Goal: Task Accomplishment & Management: Manage account settings

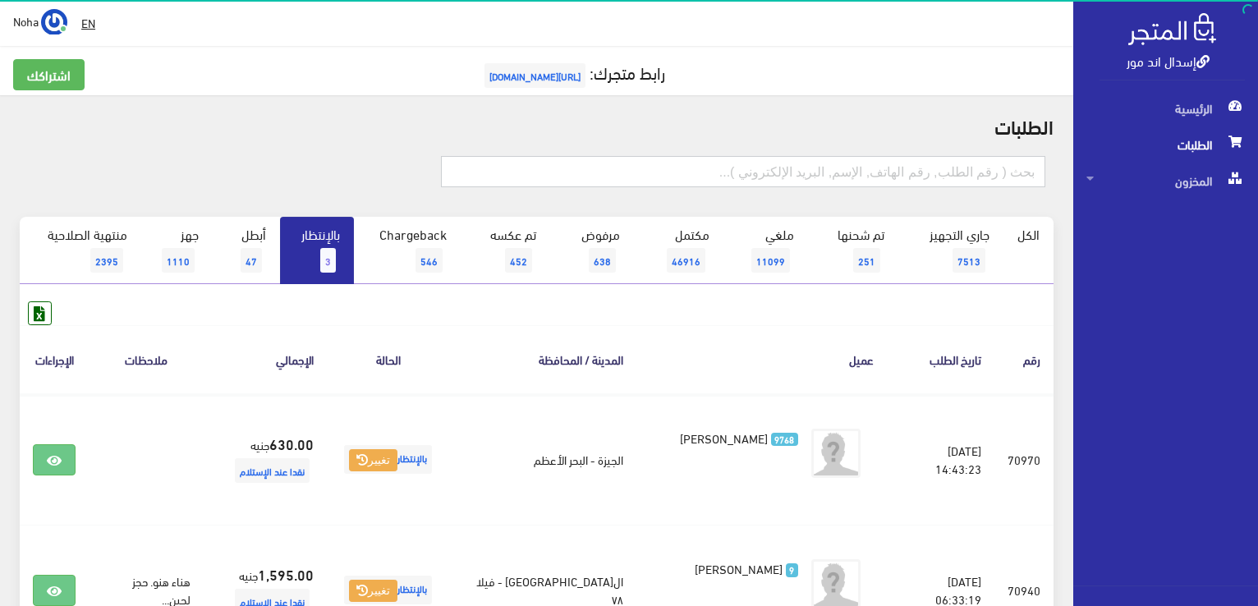
click at [630, 163] on input "text" at bounding box center [743, 171] width 604 height 31
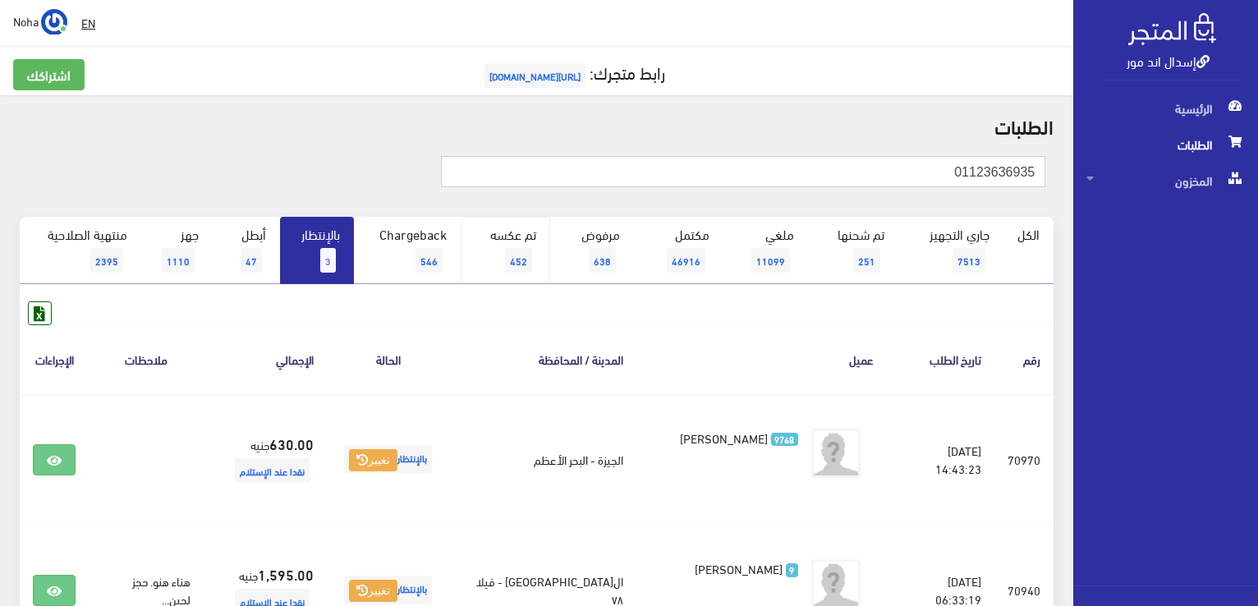
type input "01123636935"
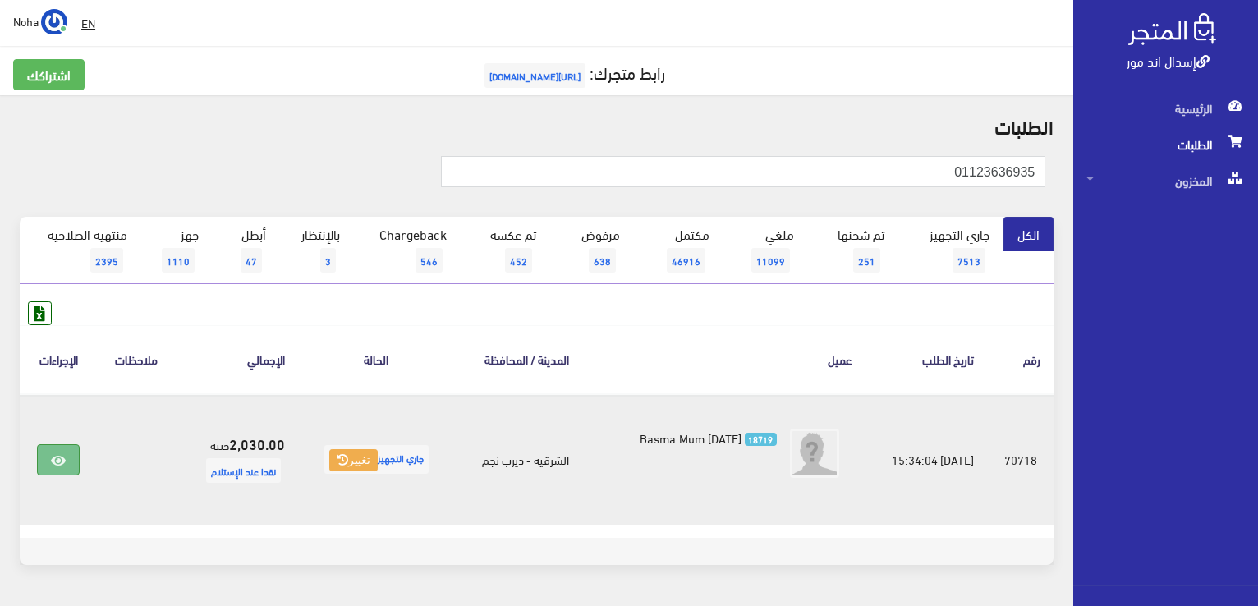
click at [51, 454] on icon at bounding box center [58, 460] width 15 height 13
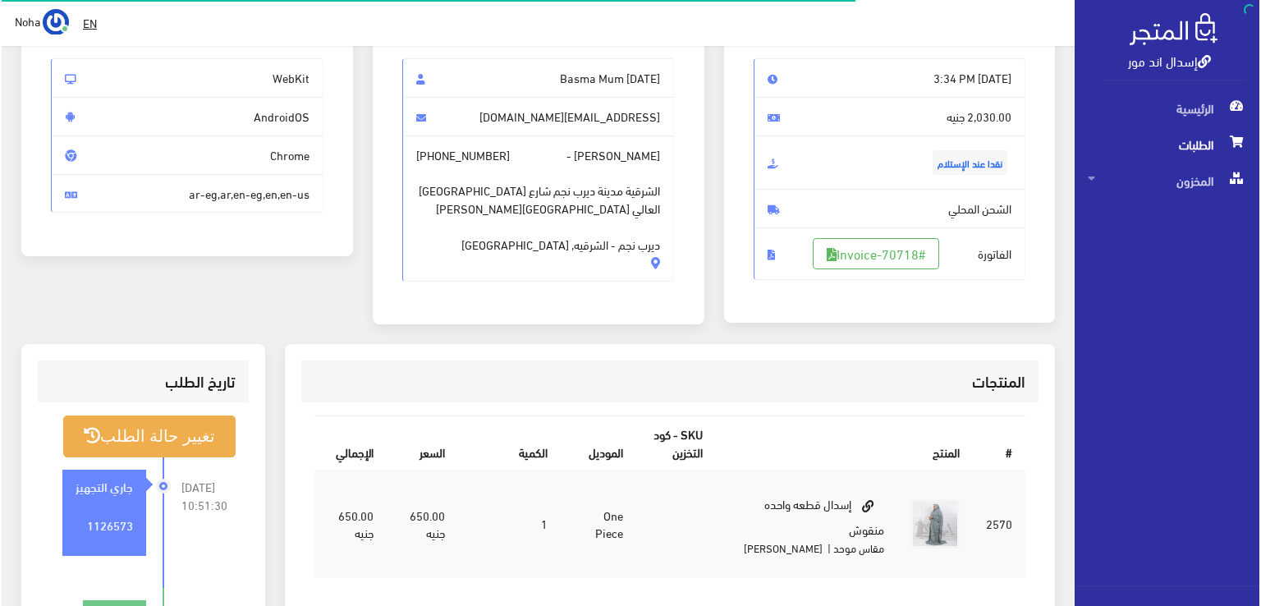
scroll to position [164, 0]
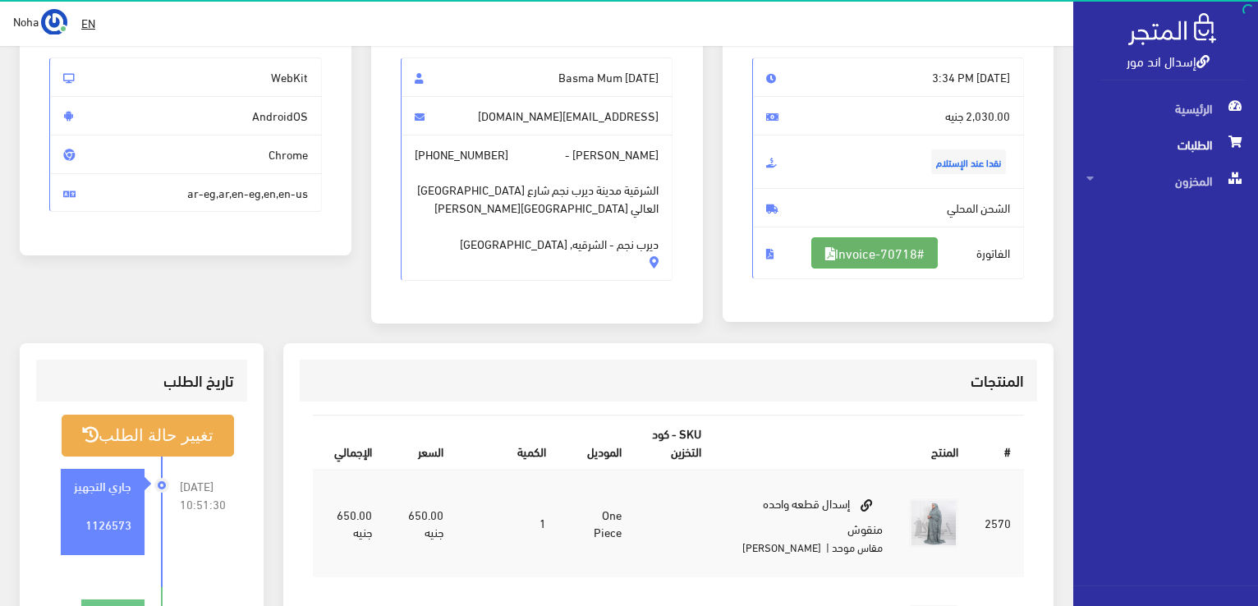
click at [866, 253] on link "#Invoice-70718" at bounding box center [874, 252] width 126 height 31
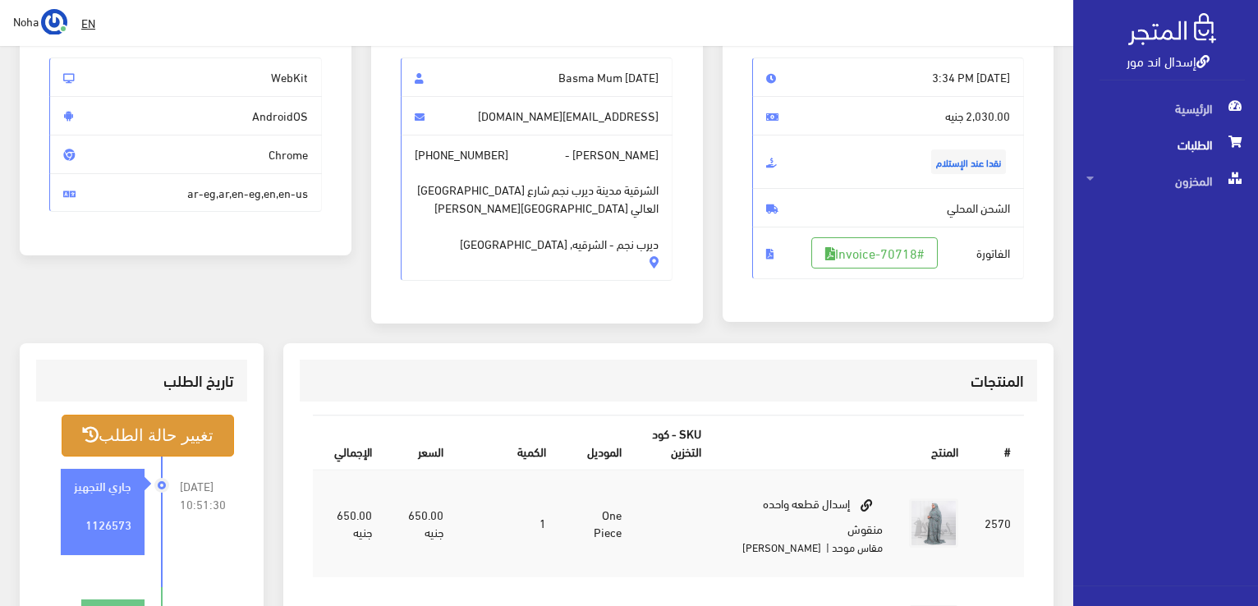
click at [200, 438] on button "تغيير حالة الطلب" at bounding box center [148, 436] width 172 height 42
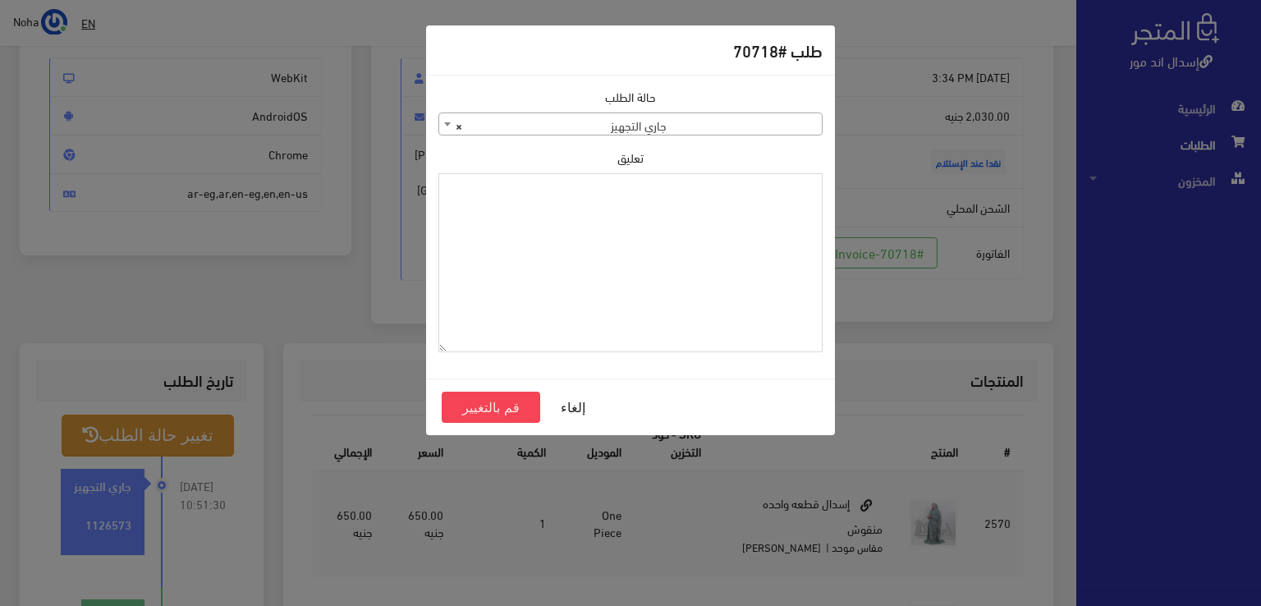
click at [604, 280] on textarea "تعليق" at bounding box center [630, 263] width 384 height 180
type textarea "اذن صرف خمار بنفسجى"
click at [488, 417] on button "قم بالتغيير" at bounding box center [491, 407] width 99 height 31
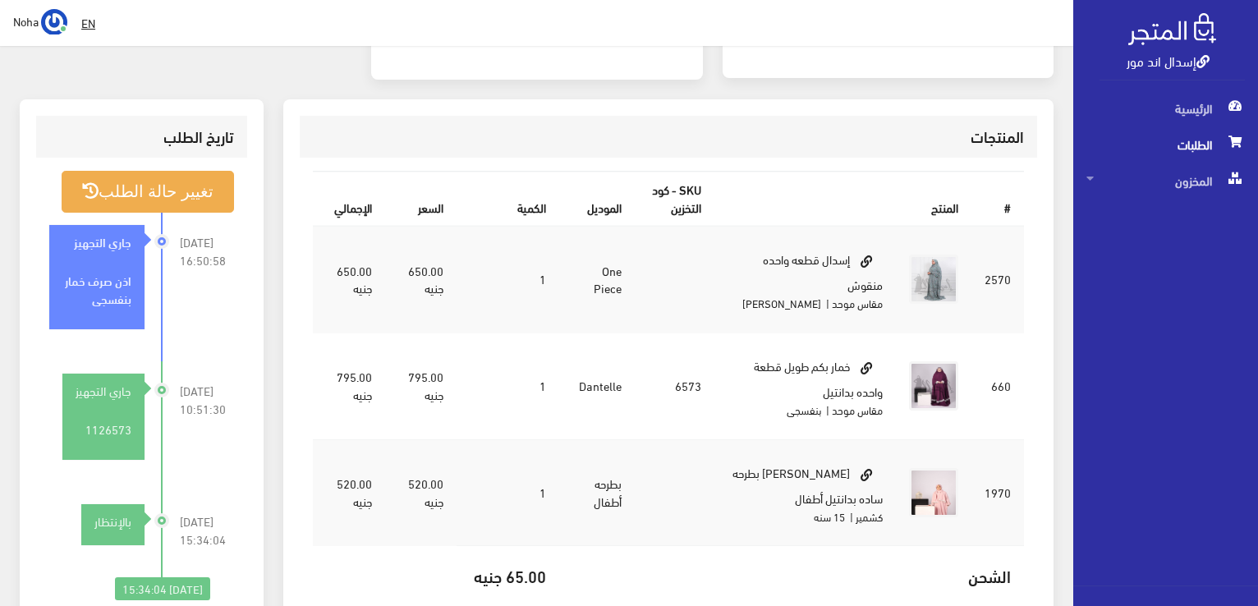
scroll to position [411, 0]
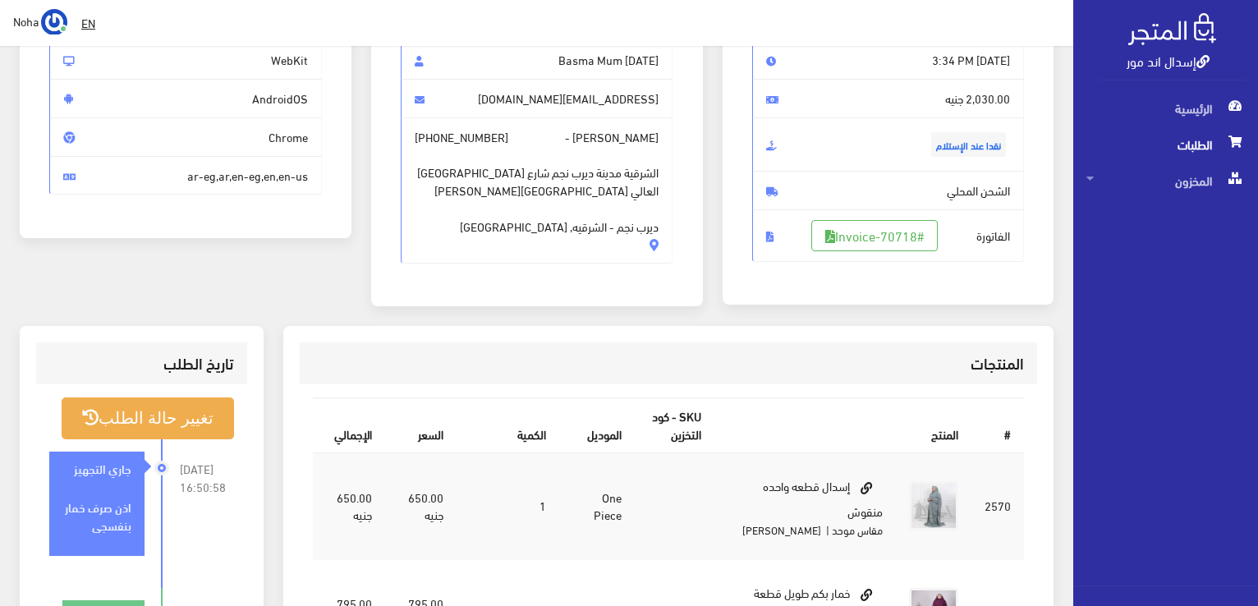
scroll to position [328, 0]
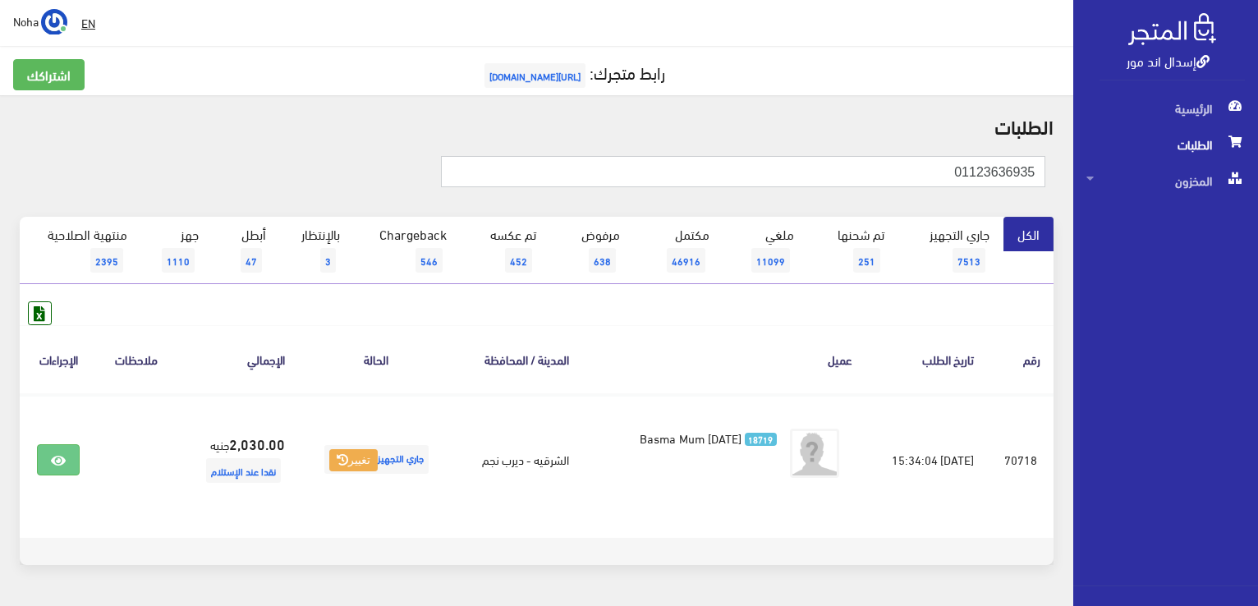
drag, startPoint x: 734, startPoint y: 177, endPoint x: 1260, endPoint y: 289, distance: 538.0
click at [1257, 289] on html "إسدال اند مور الرئيسية الطلبات" at bounding box center [629, 303] width 1258 height 606
type input "01004424591"
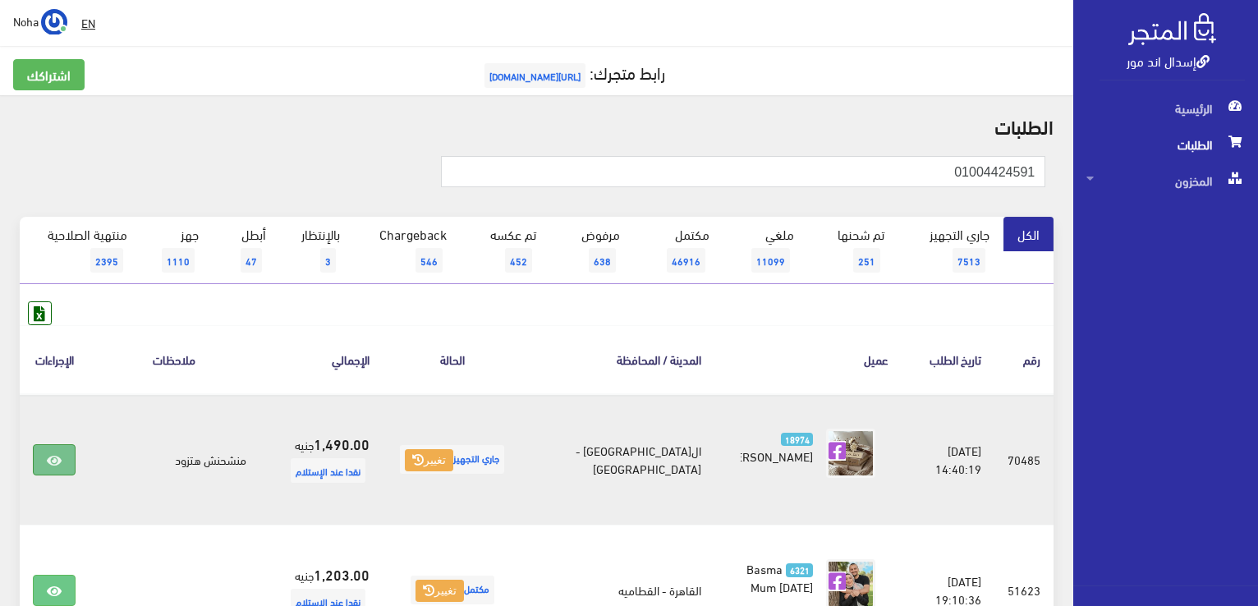
click at [56, 461] on icon at bounding box center [54, 460] width 15 height 13
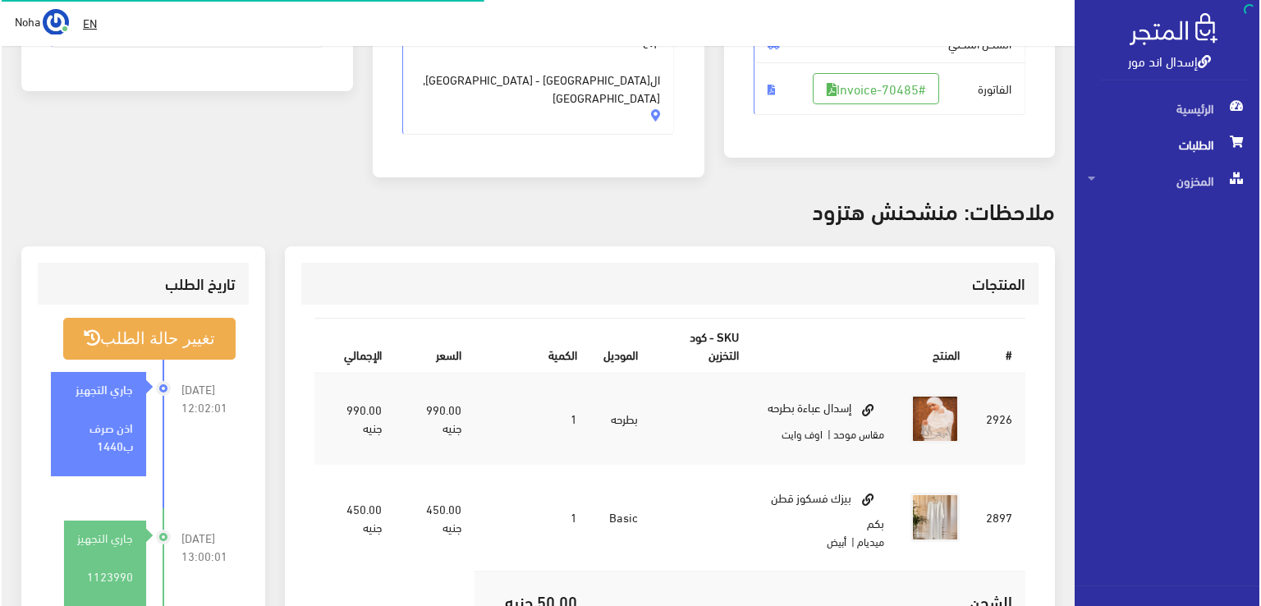
scroll to position [328, 0]
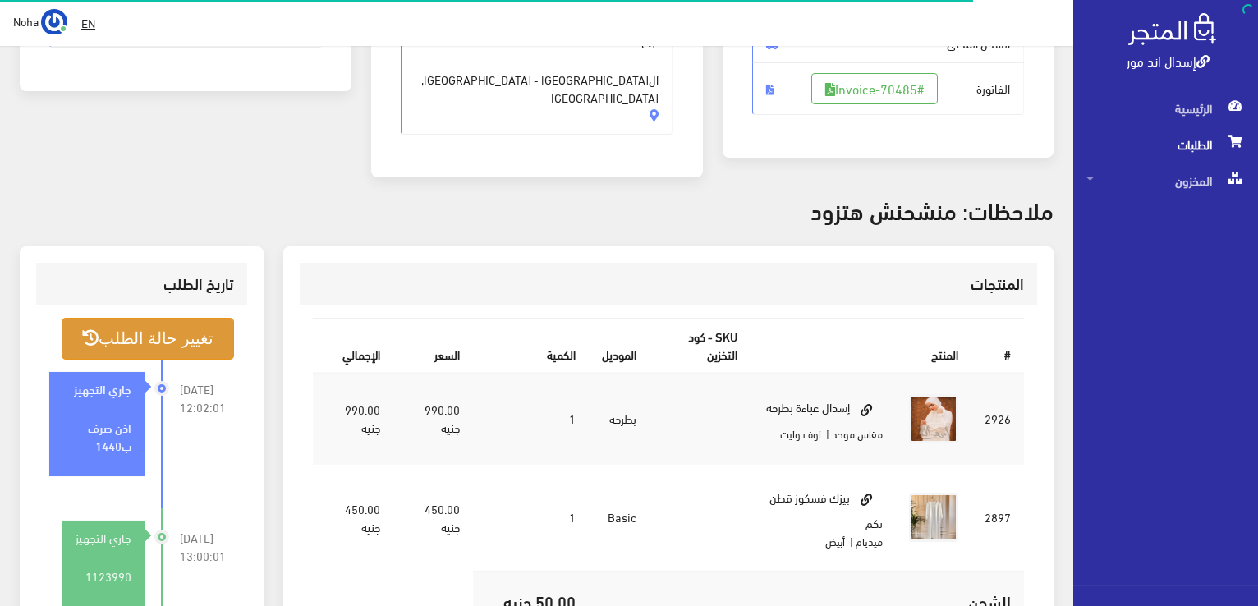
click at [163, 333] on button "تغيير حالة الطلب" at bounding box center [148, 339] width 172 height 42
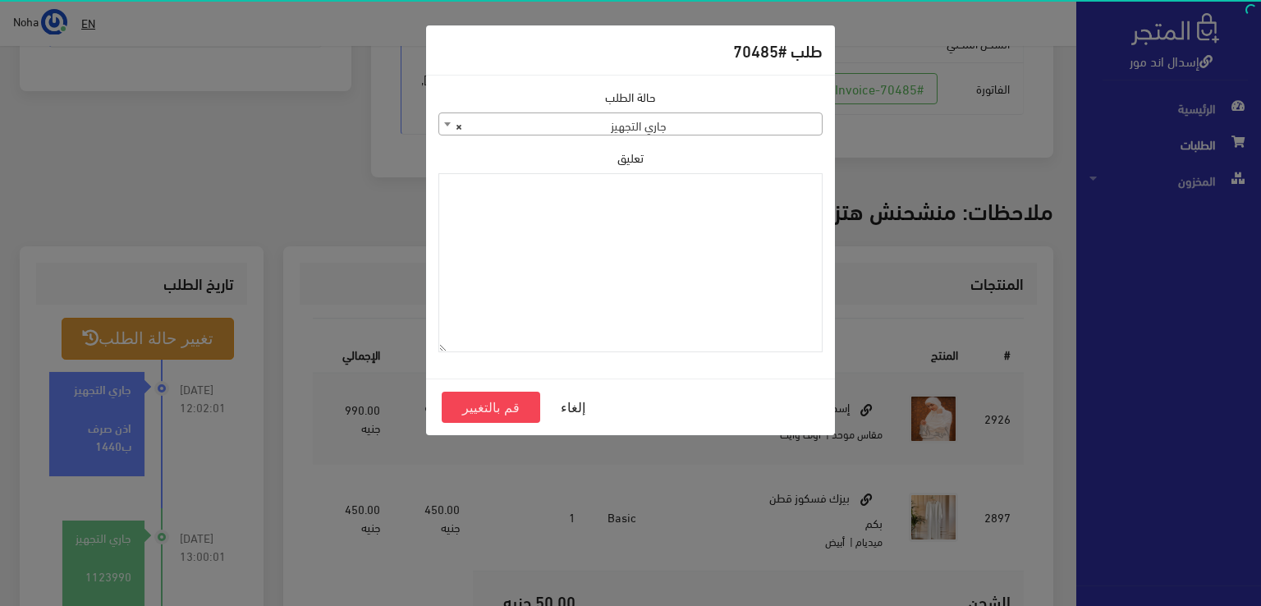
click at [752, 127] on span "× جاري التجهيز" at bounding box center [630, 124] width 383 height 23
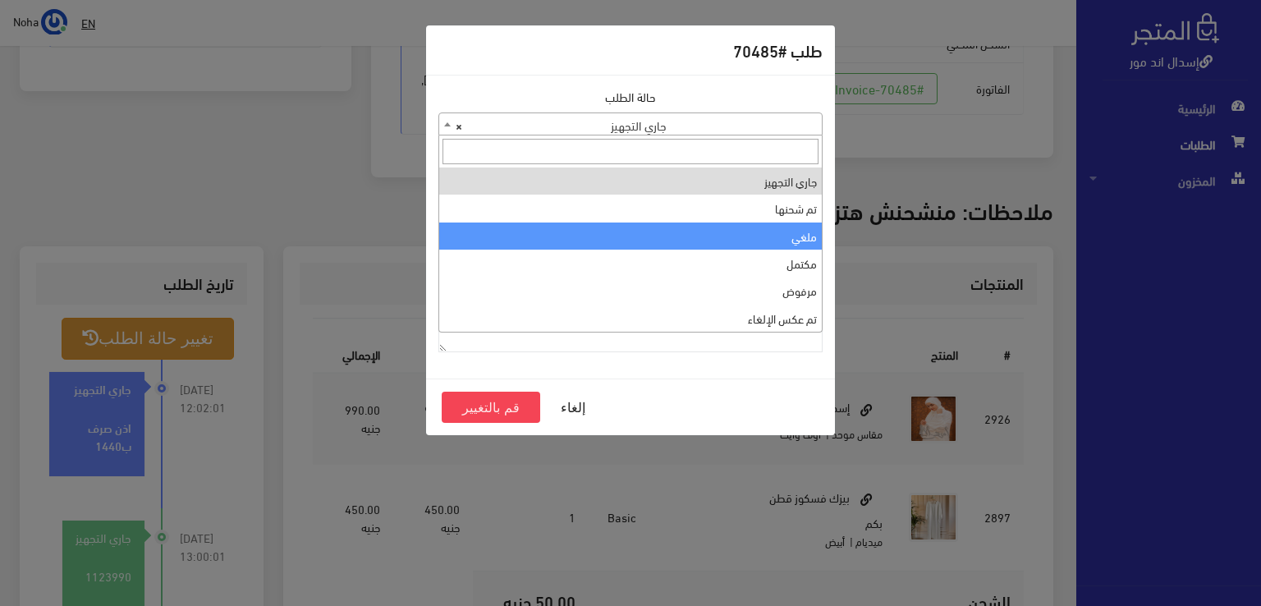
select select "3"
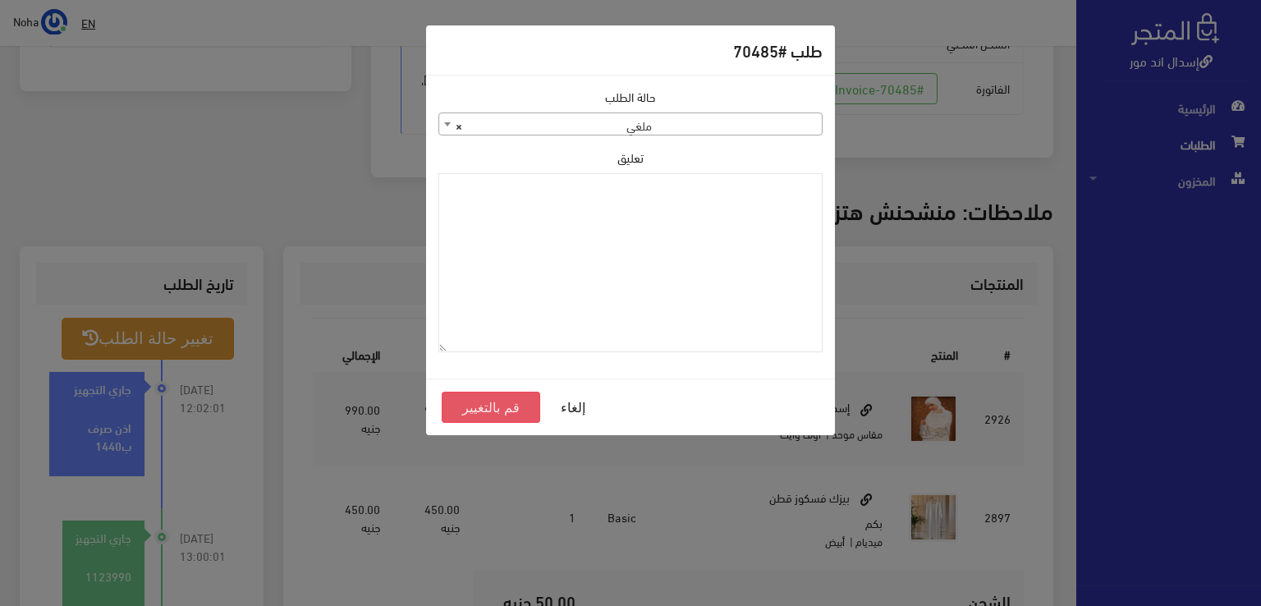
click at [493, 409] on button "قم بالتغيير" at bounding box center [491, 407] width 99 height 31
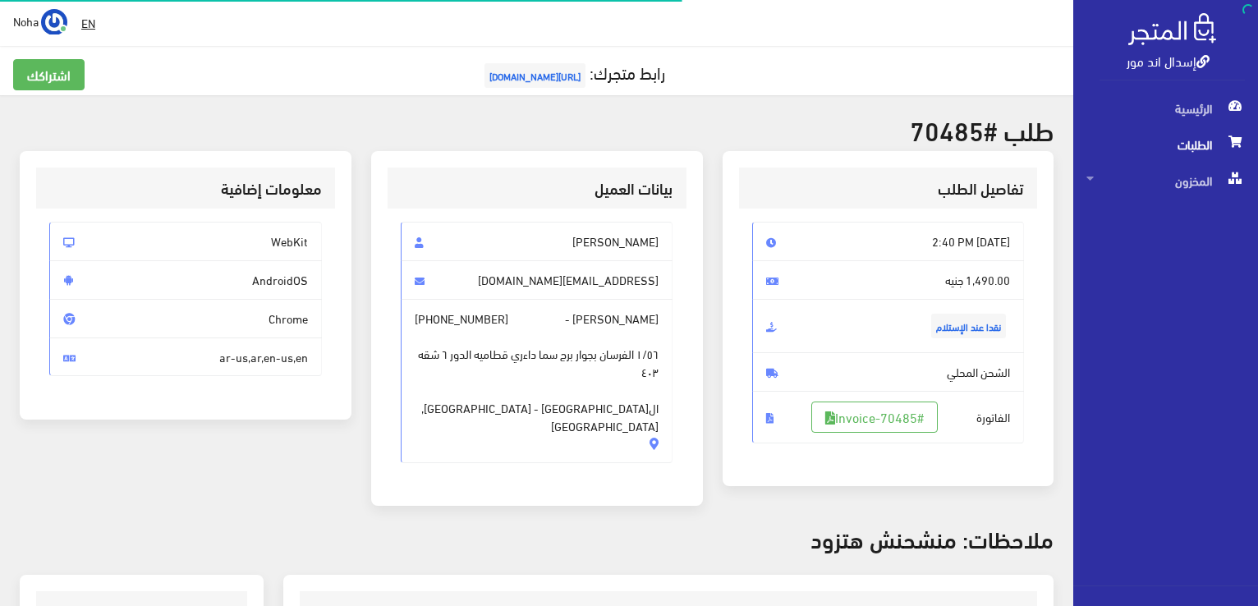
scroll to position [323, 0]
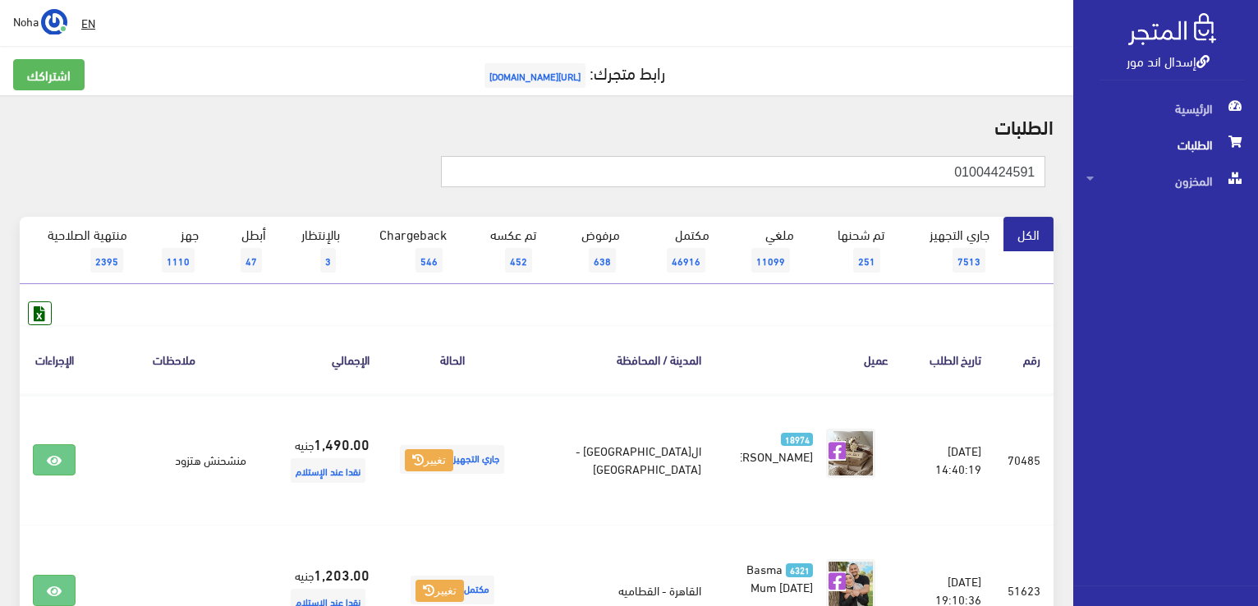
drag, startPoint x: 928, startPoint y: 165, endPoint x: 1260, endPoint y: 195, distance: 333.9
click at [1257, 195] on html "إسدال اند مور الرئيسية الطلبات" at bounding box center [629, 303] width 1258 height 606
drag, startPoint x: 939, startPoint y: 172, endPoint x: 1260, endPoint y: 219, distance: 324.6
click at [1257, 220] on html "إسدال اند مور الرئيسية الطلبات" at bounding box center [629, 303] width 1258 height 606
type input "01006564309"
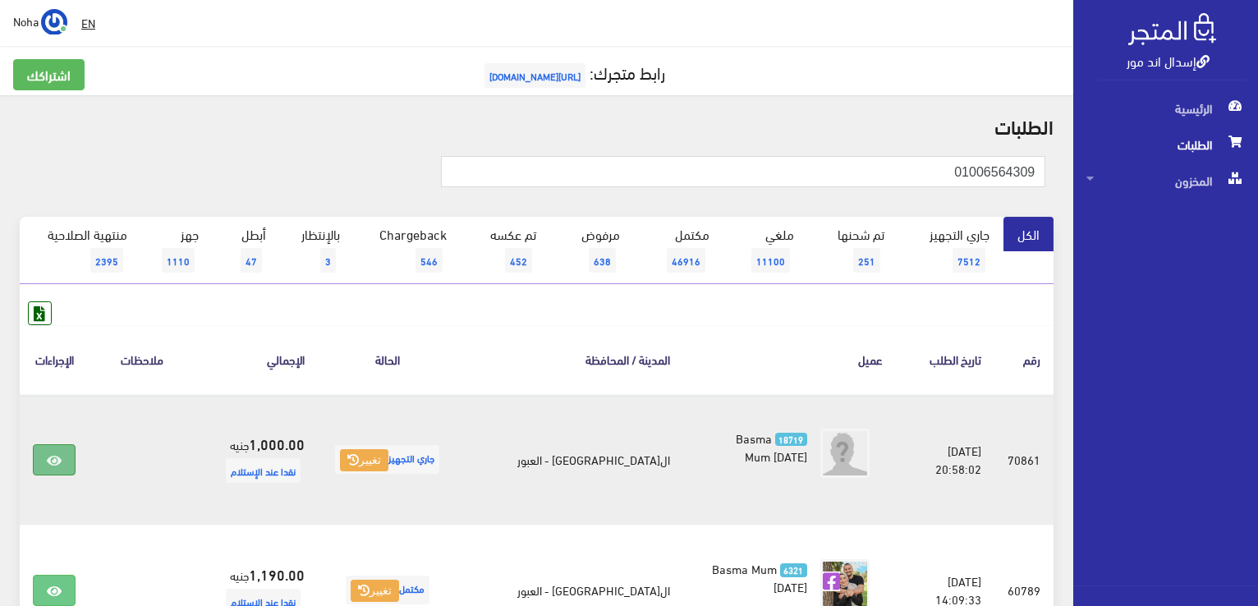
click at [65, 458] on link at bounding box center [54, 459] width 43 height 31
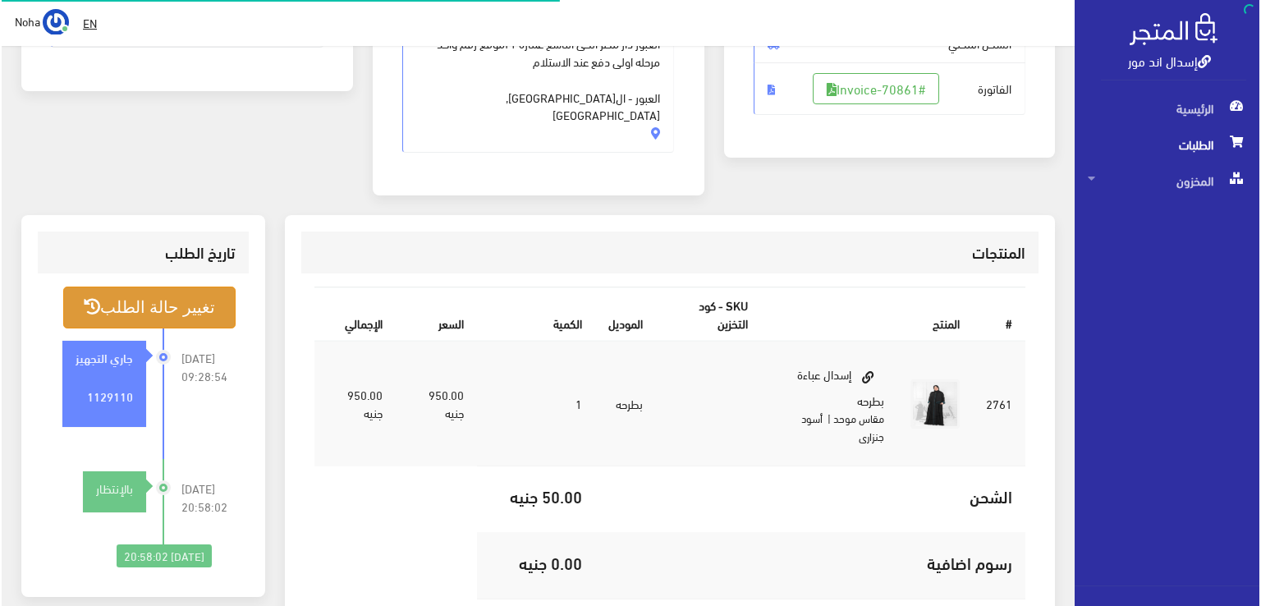
scroll to position [328, 0]
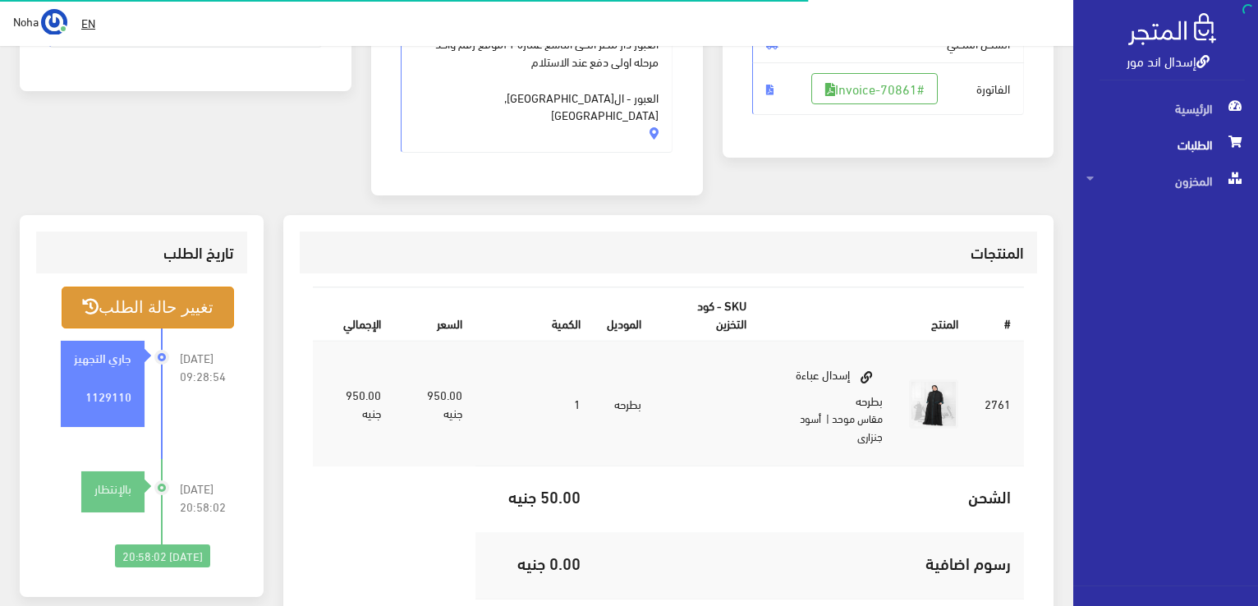
click at [186, 287] on button "تغيير حالة الطلب" at bounding box center [148, 308] width 172 height 42
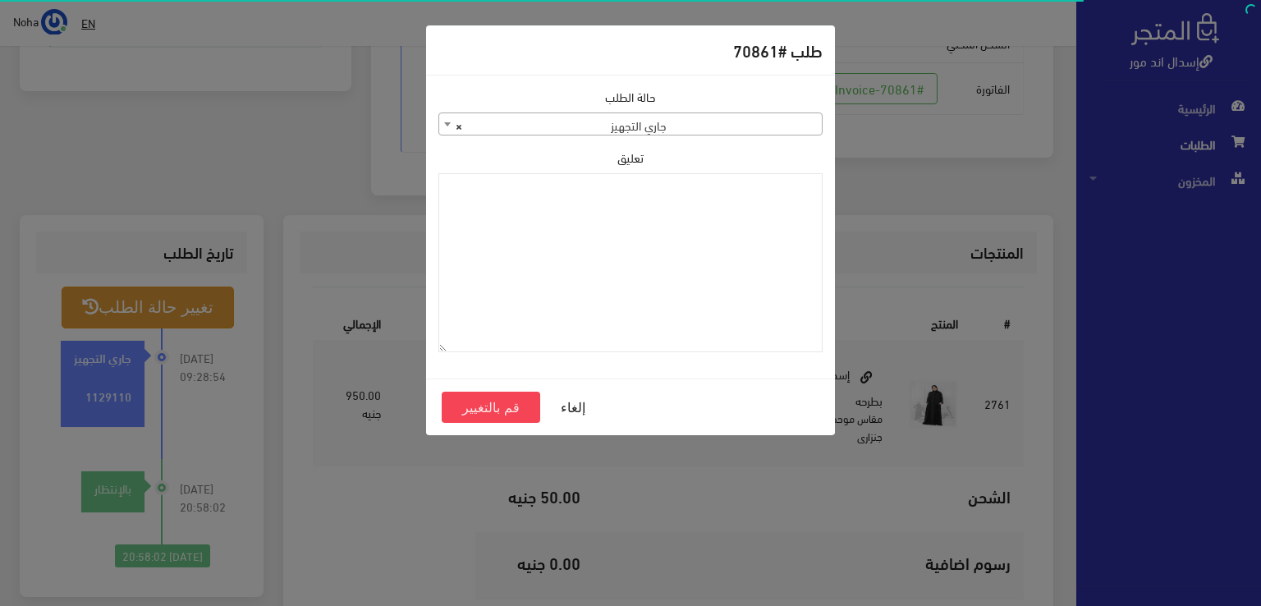
click at [519, 124] on span "× جاري التجهيز" at bounding box center [630, 124] width 383 height 23
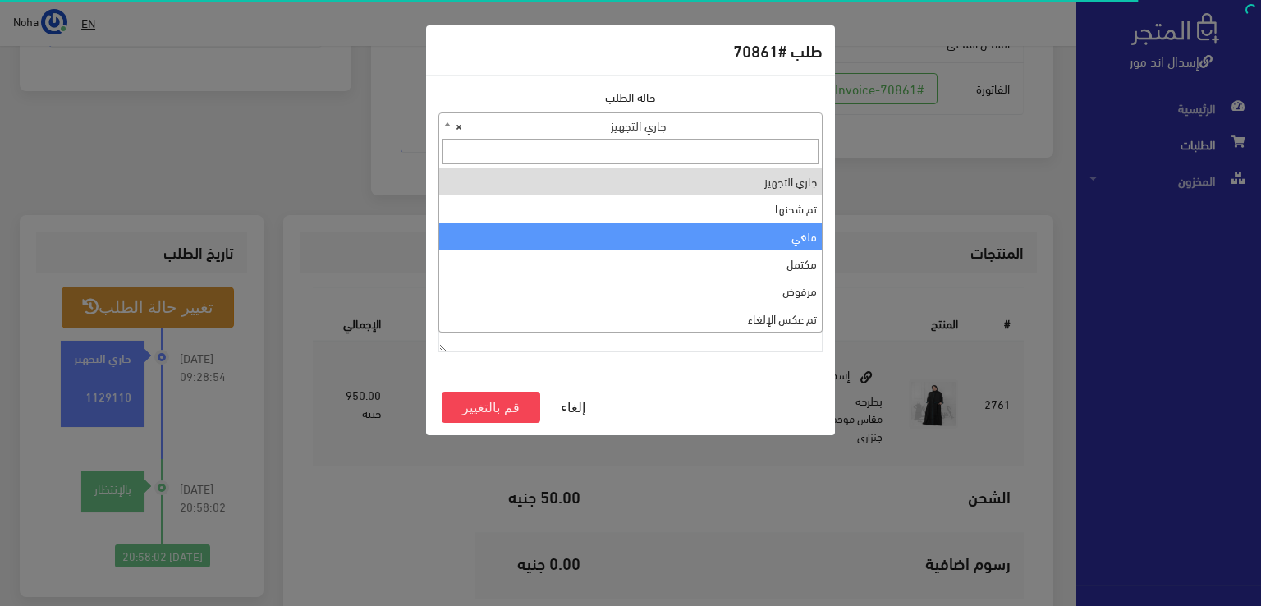
select select "3"
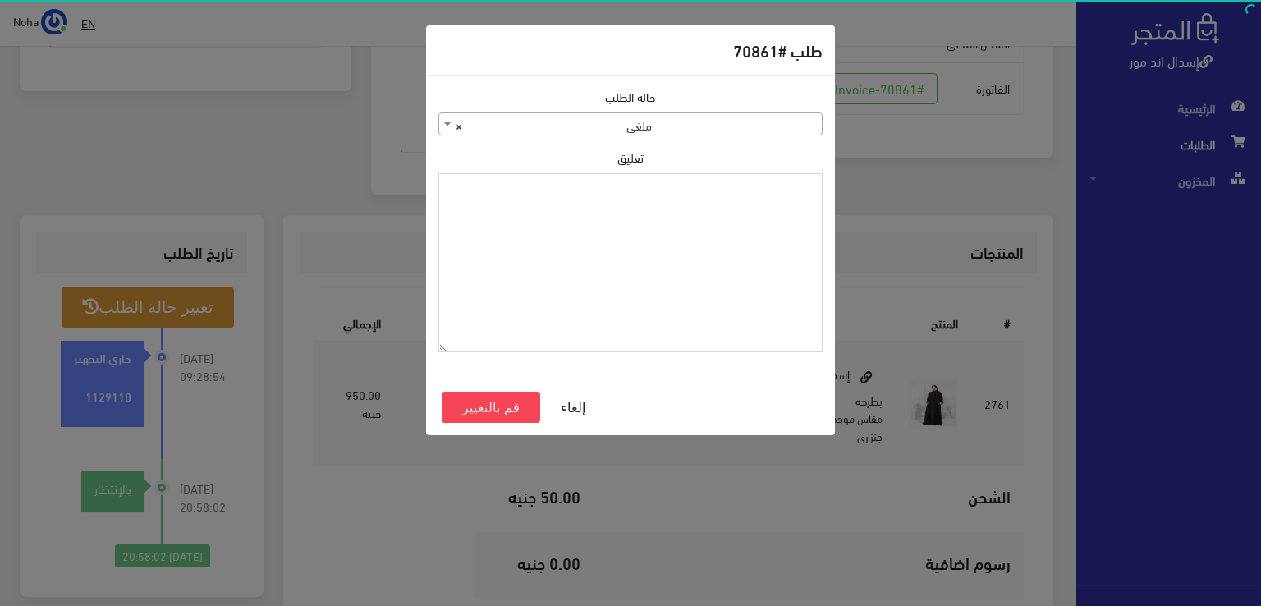
click at [548, 278] on textarea "تعليق" at bounding box center [630, 263] width 384 height 180
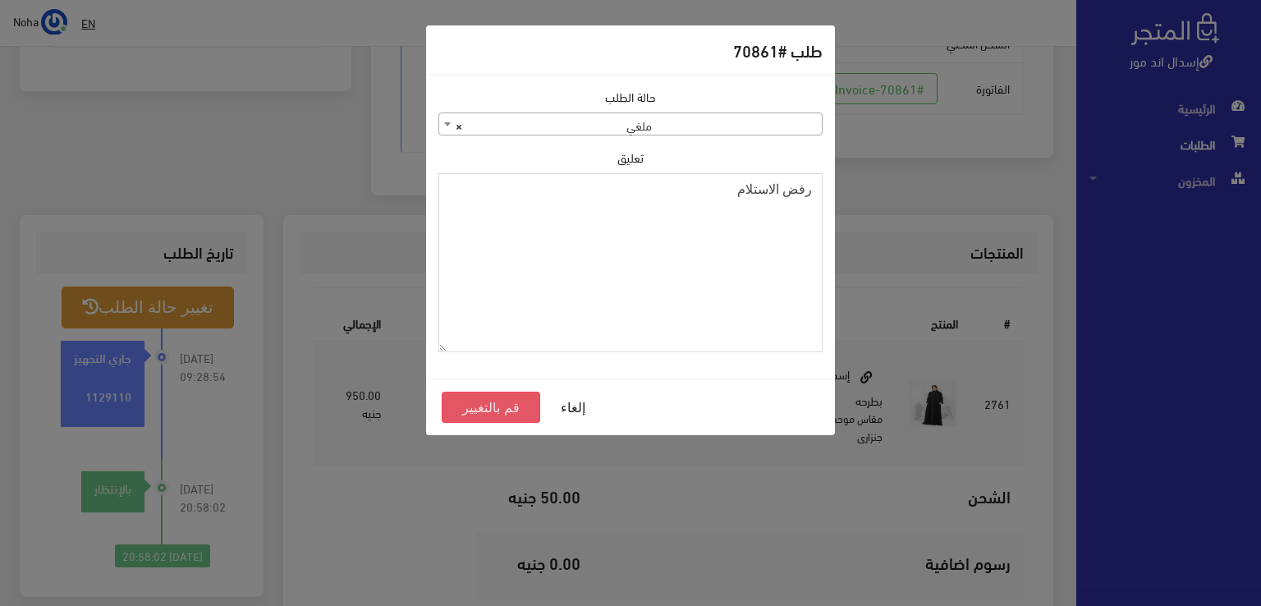
type textarea "رفض الاستلام"
click at [491, 409] on button "قم بالتغيير" at bounding box center [491, 407] width 99 height 31
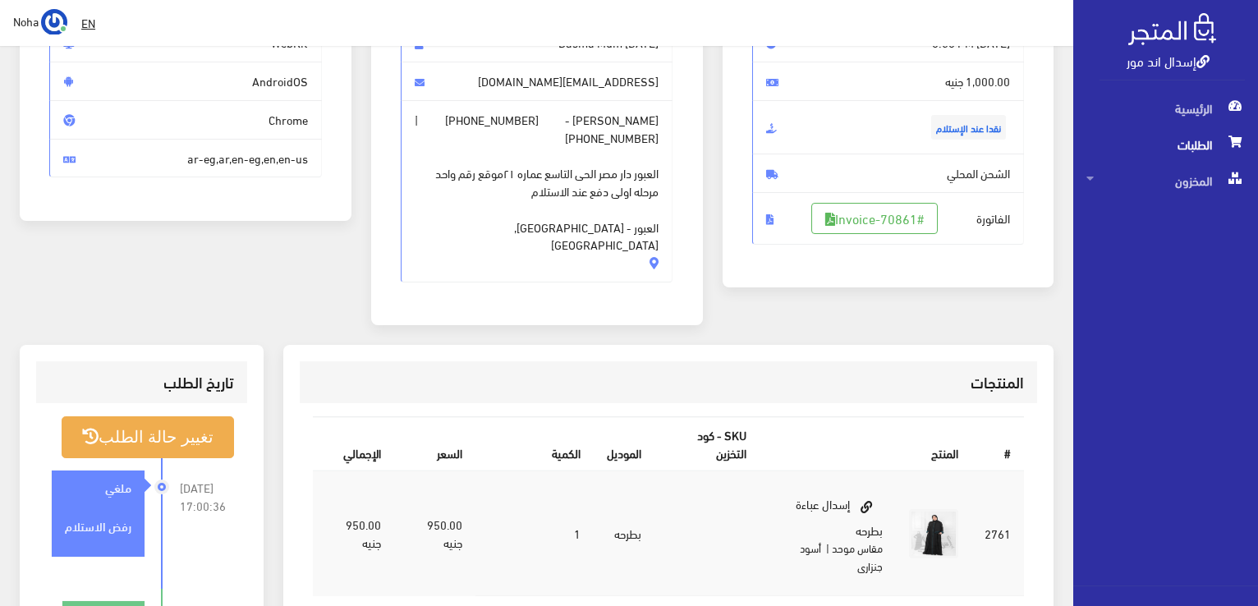
scroll to position [328, 0]
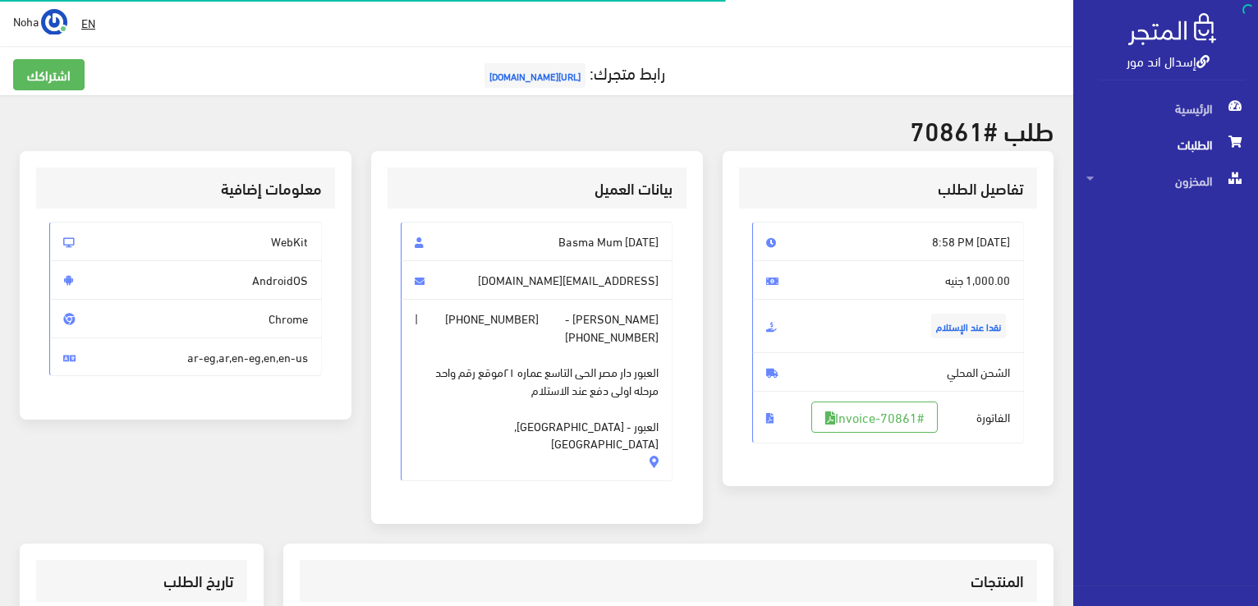
scroll to position [323, 0]
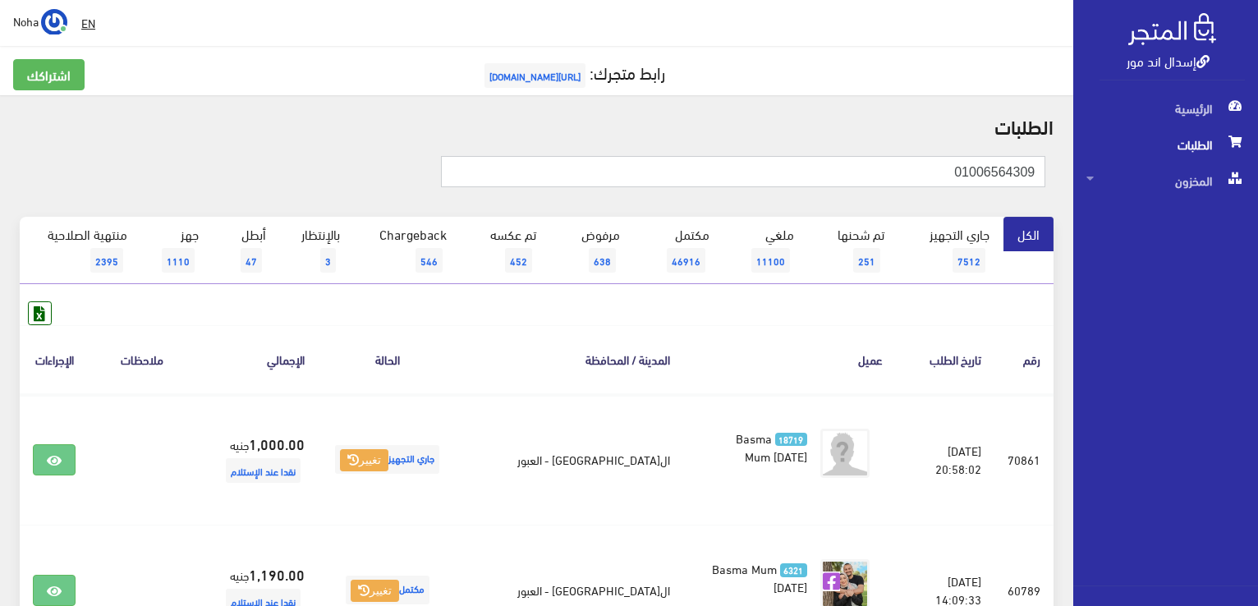
drag, startPoint x: 799, startPoint y: 185, endPoint x: 925, endPoint y: 153, distance: 129.6
click at [1257, 307] on html "إسدال اند مور الرئيسية الطلبات" at bounding box center [629, 303] width 1258 height 606
type input "01002568509"
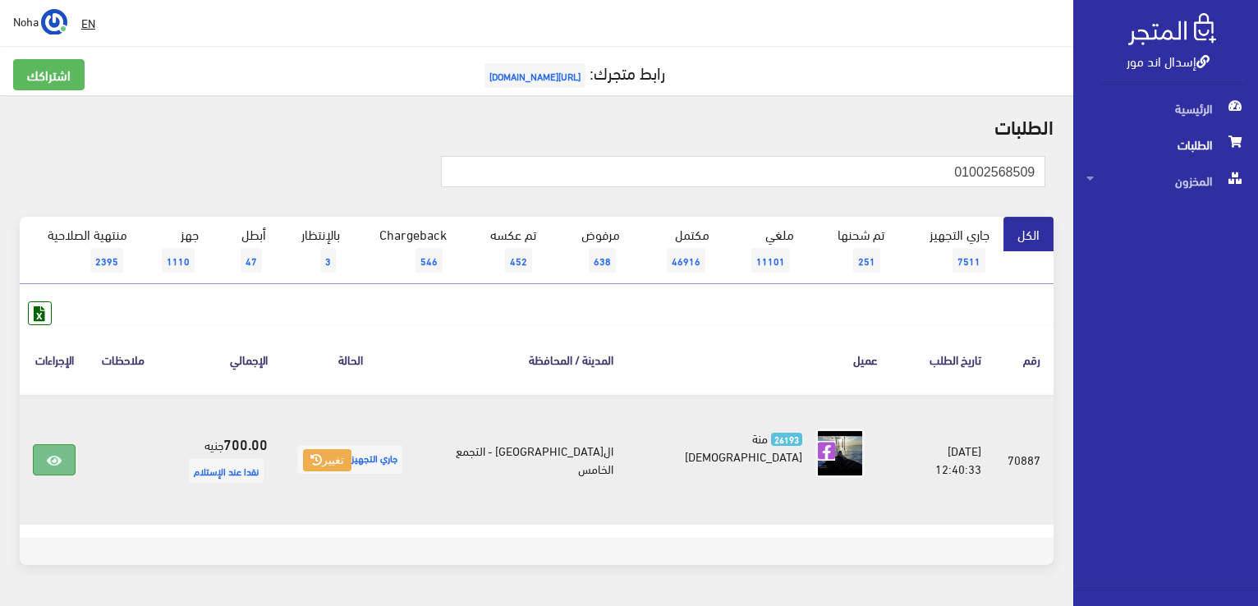
click at [69, 446] on link at bounding box center [54, 459] width 43 height 31
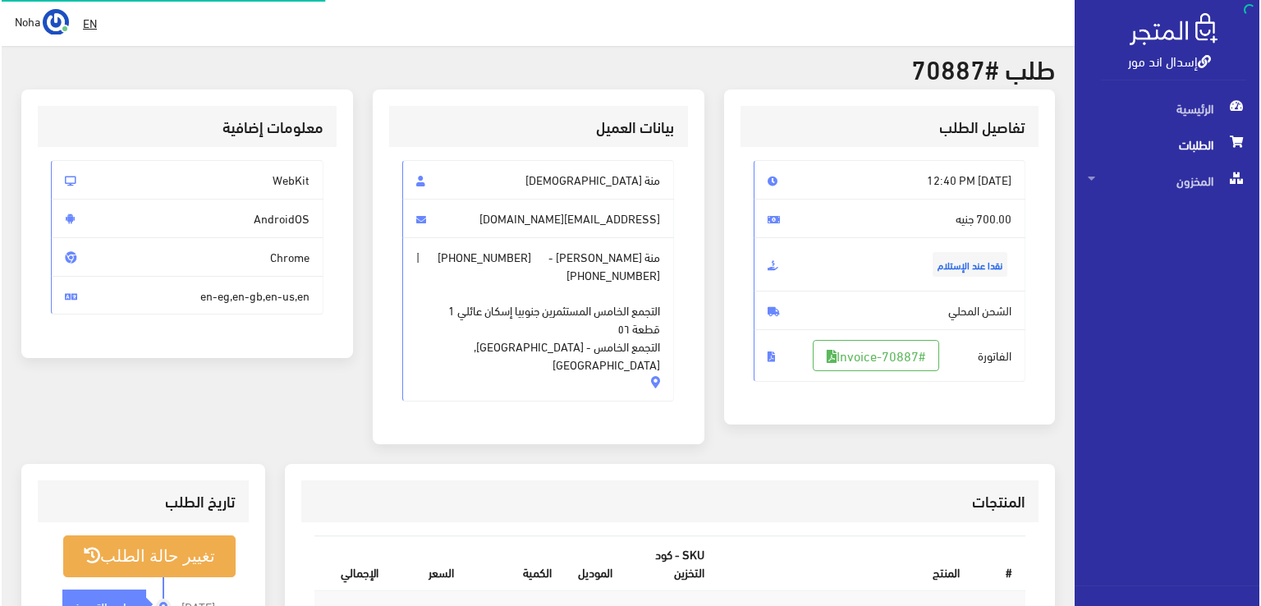
scroll to position [164, 0]
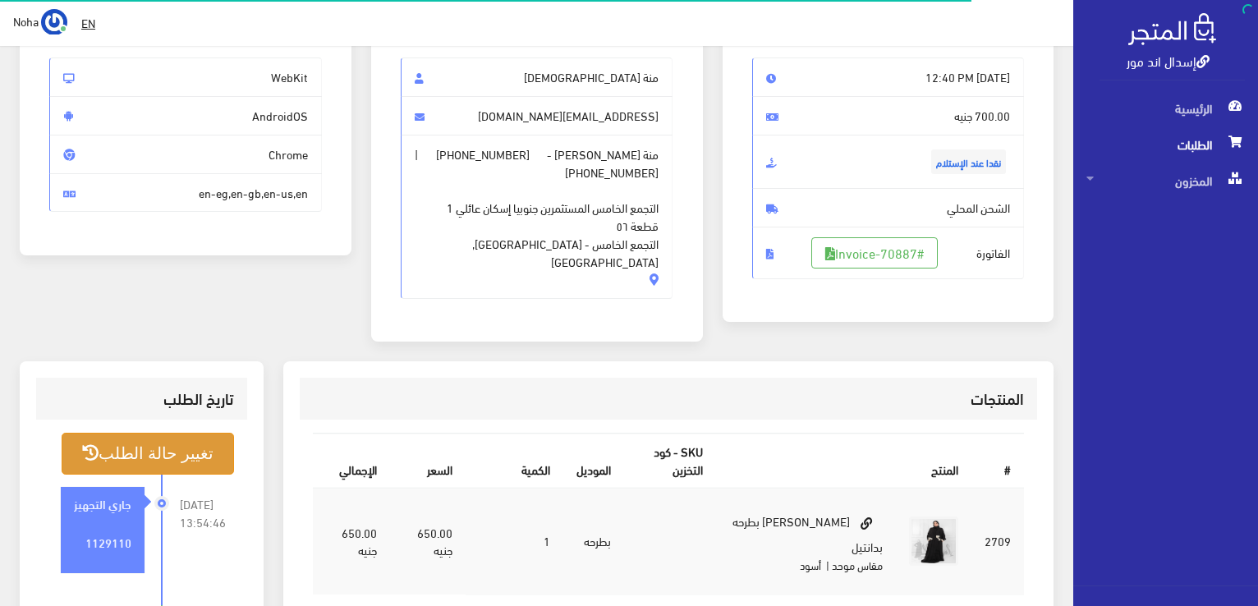
click at [178, 433] on button "تغيير حالة الطلب" at bounding box center [148, 454] width 172 height 42
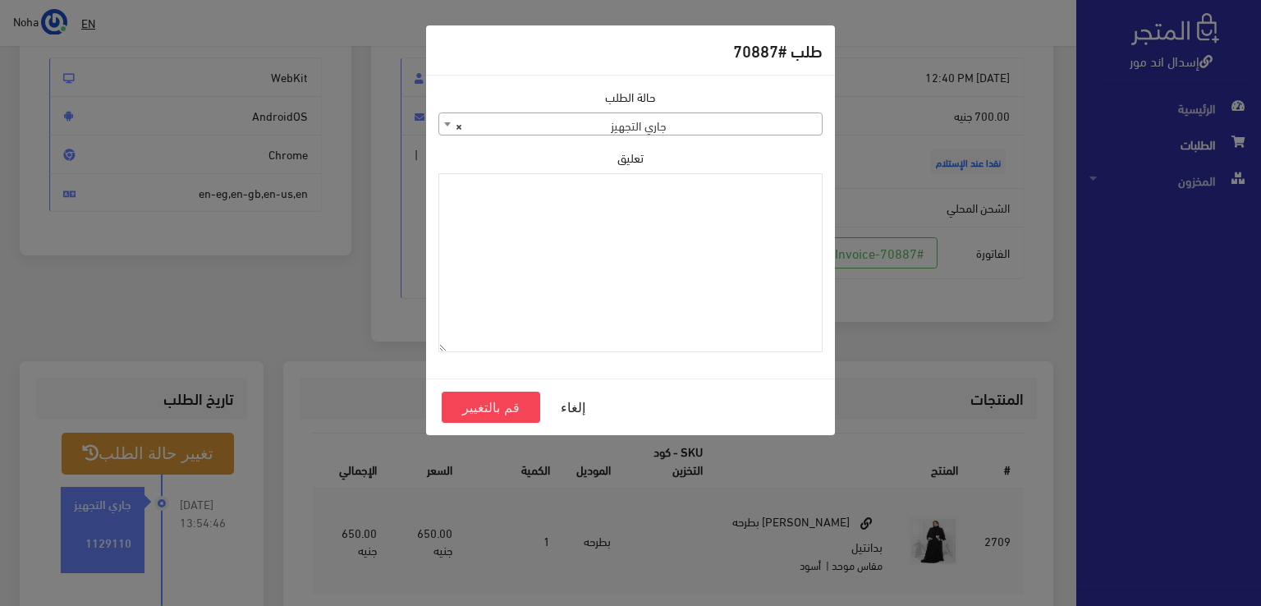
click at [732, 124] on span "× جاري التجهيز" at bounding box center [630, 124] width 383 height 23
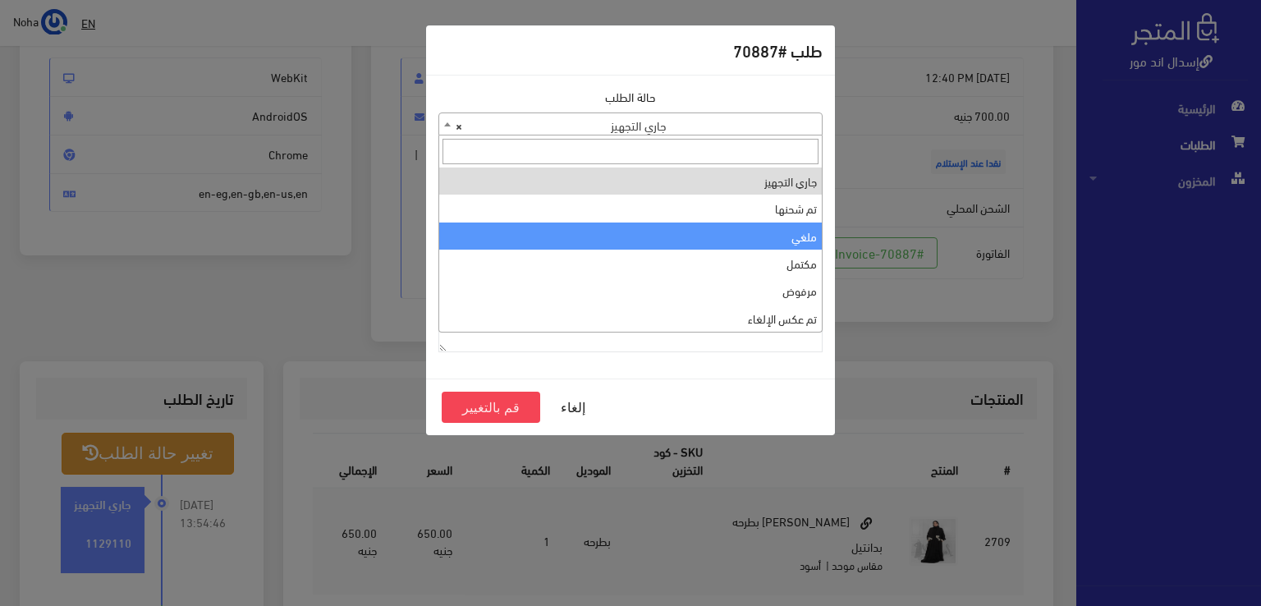
select select "3"
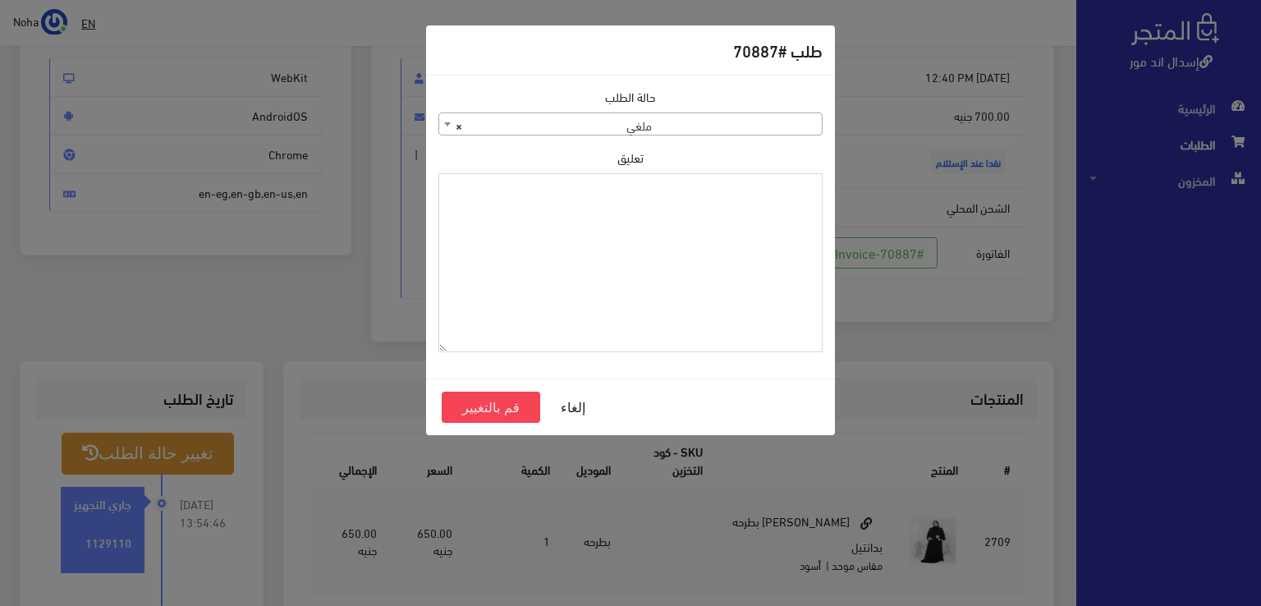
click at [577, 290] on textarea "تعليق" at bounding box center [630, 263] width 384 height 180
type textarea "شحنه لاغيه"
click at [507, 410] on button "قم بالتغيير" at bounding box center [491, 407] width 99 height 31
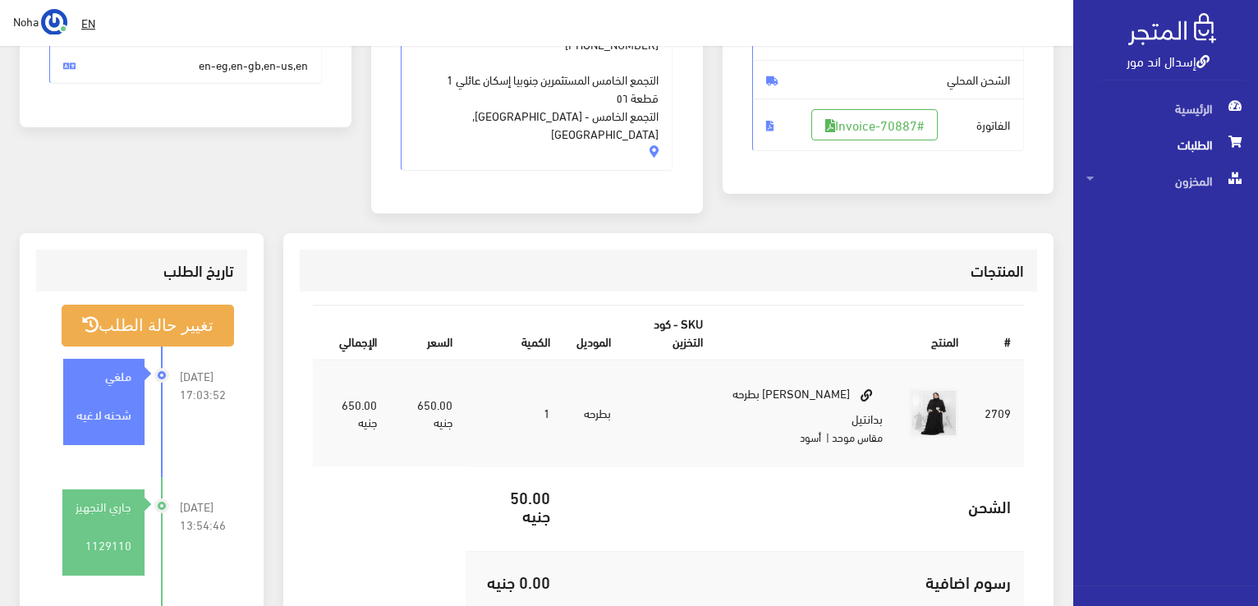
scroll to position [411, 0]
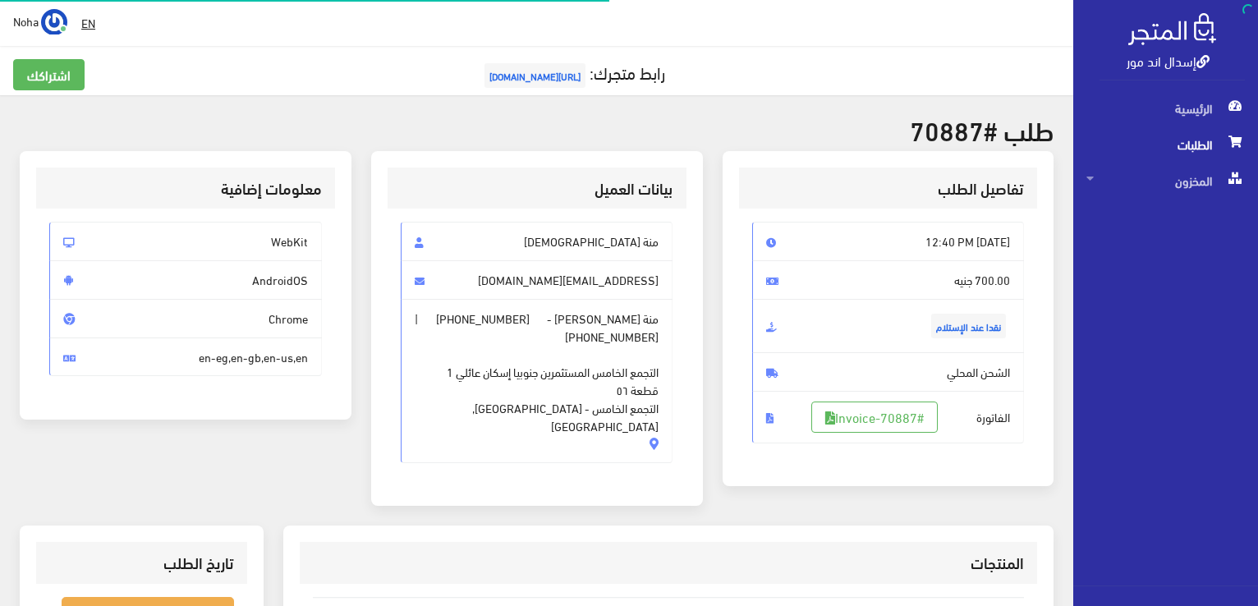
scroll to position [164, 0]
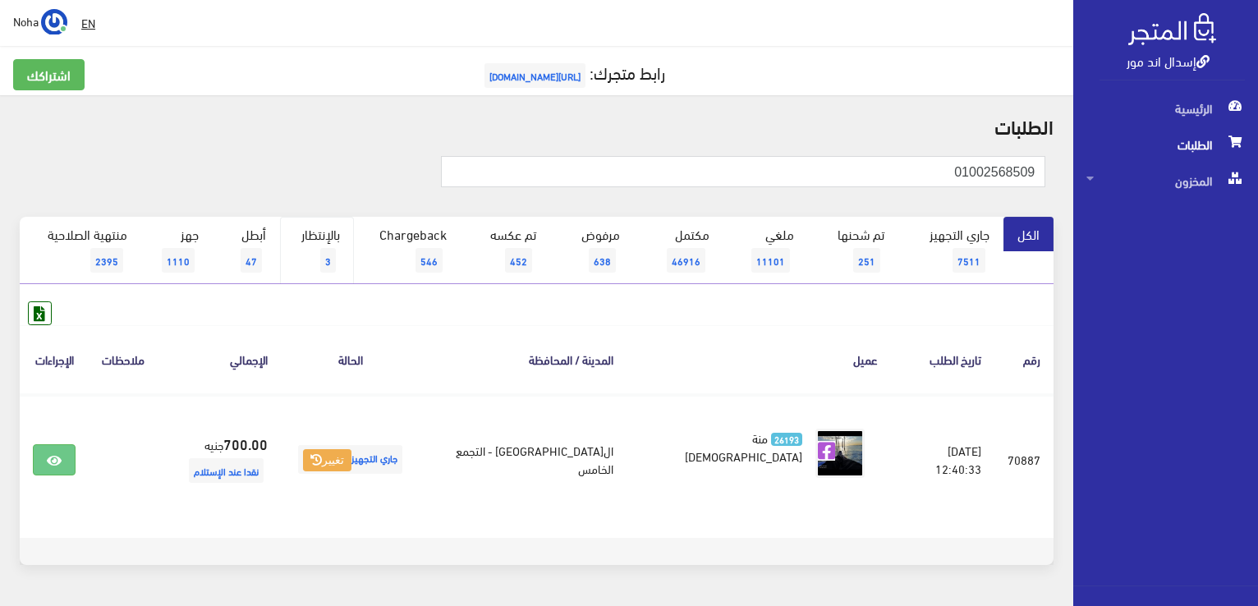
click at [312, 241] on link "بالإنتظار 3" at bounding box center [317, 250] width 74 height 67
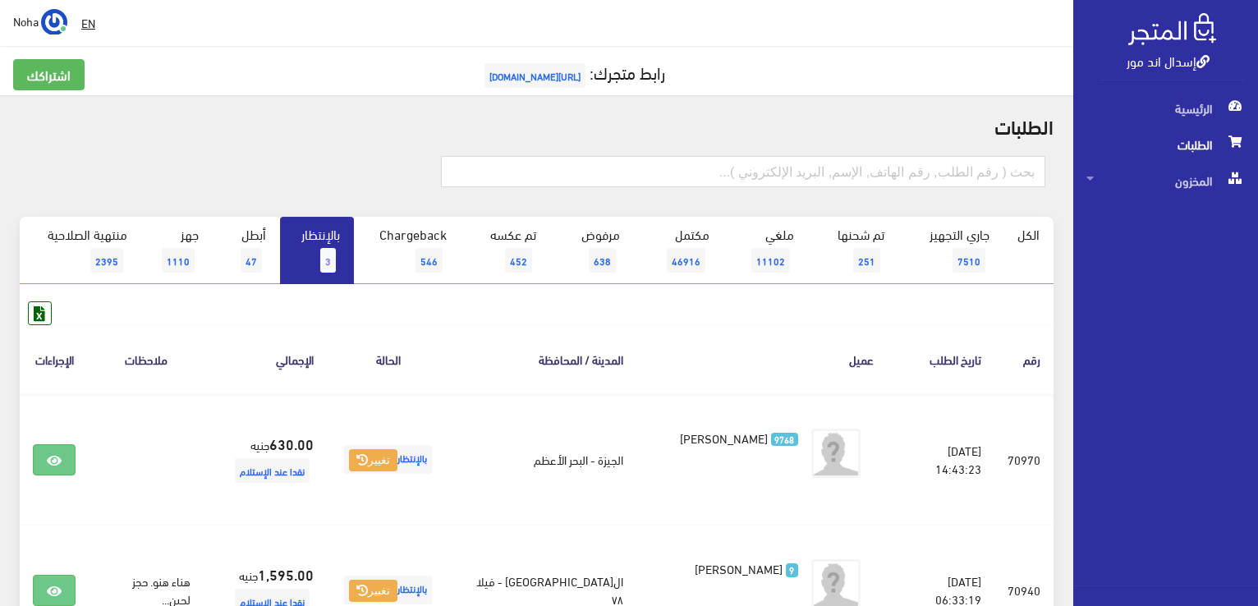
drag, startPoint x: 0, startPoint y: 637, endPoint x: 1182, endPoint y: 149, distance: 1279.3
click at [1182, 149] on span "الطلبات" at bounding box center [1165, 144] width 158 height 36
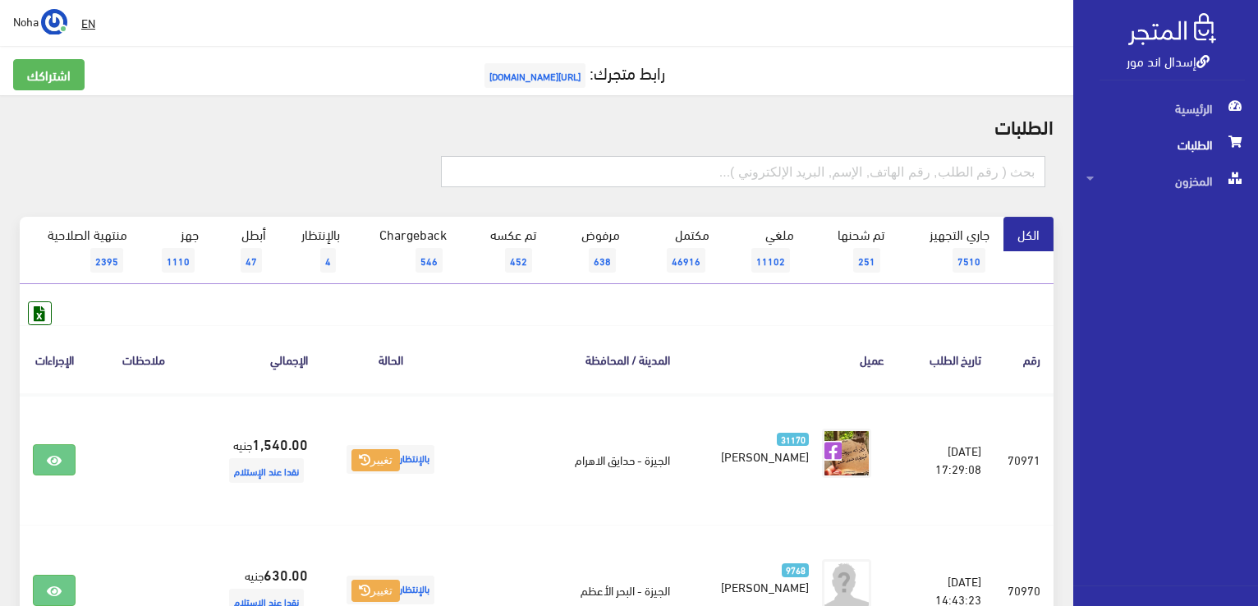
click at [838, 162] on input "text" at bounding box center [743, 171] width 604 height 31
type input "0"
type input "62714"
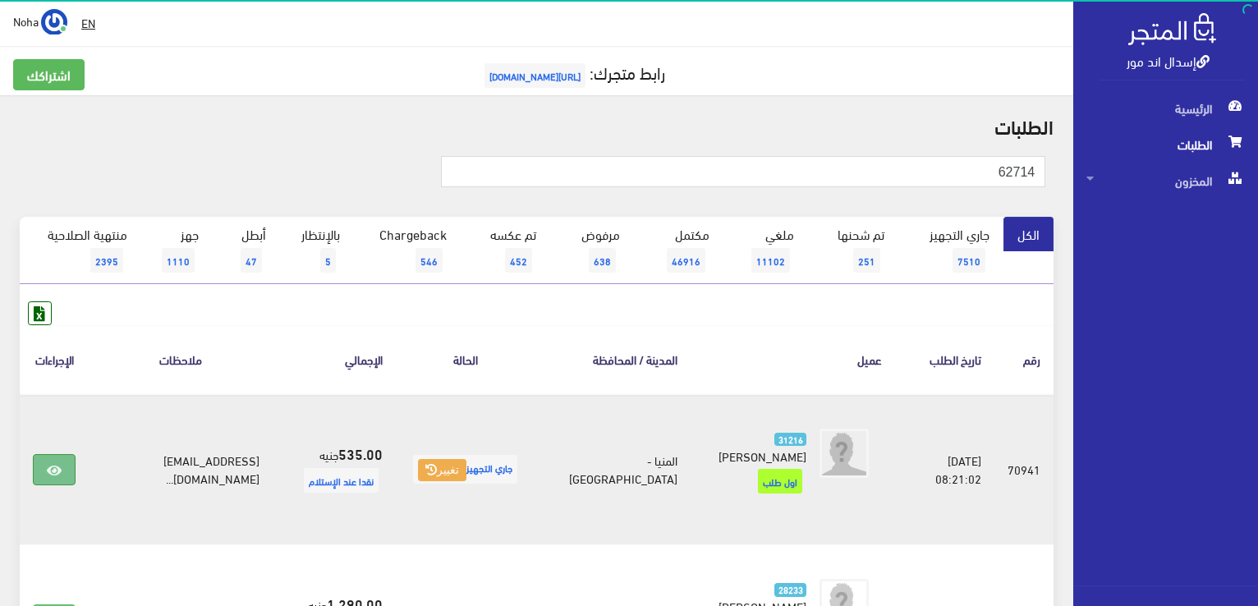
click at [55, 464] on icon at bounding box center [54, 470] width 15 height 13
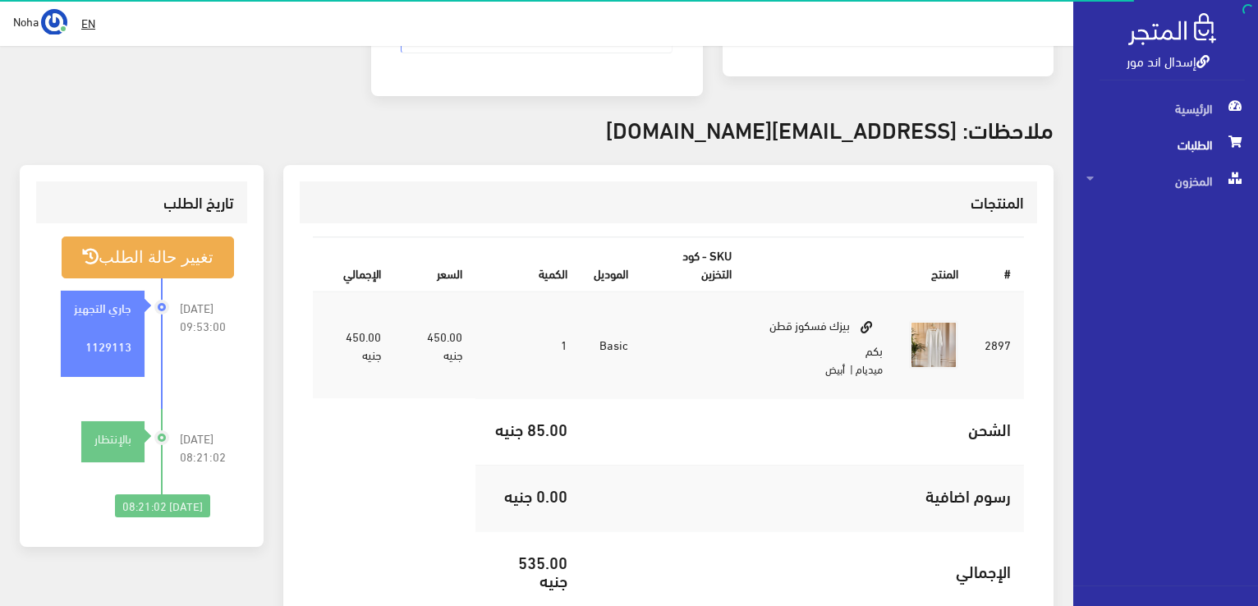
scroll to position [411, 0]
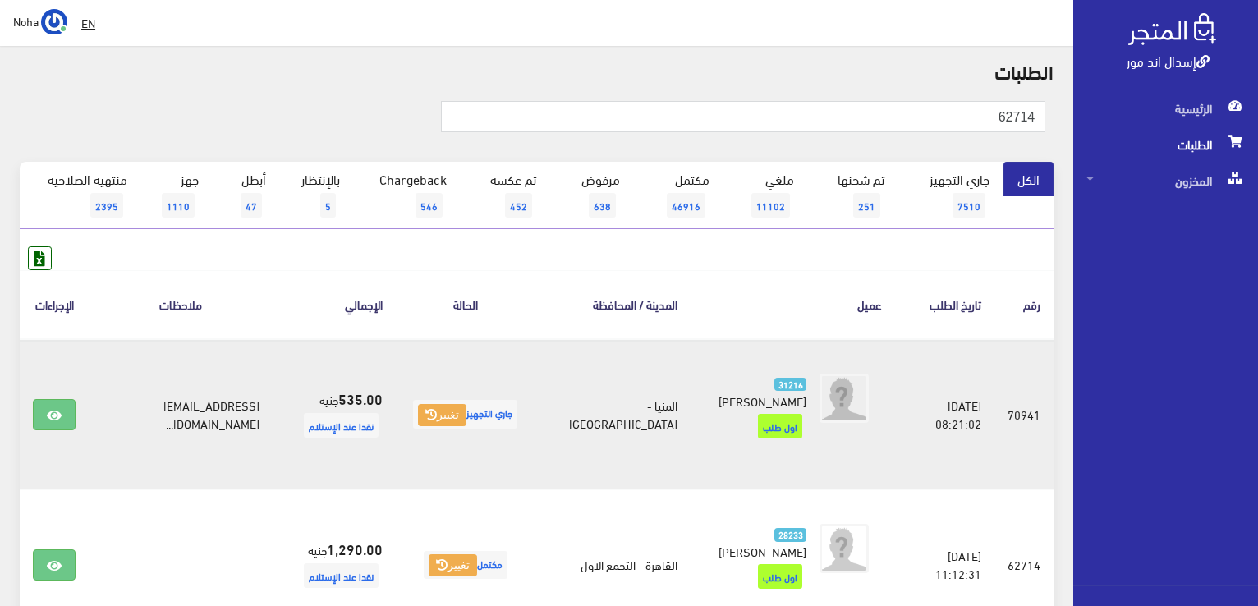
scroll to position [164, 0]
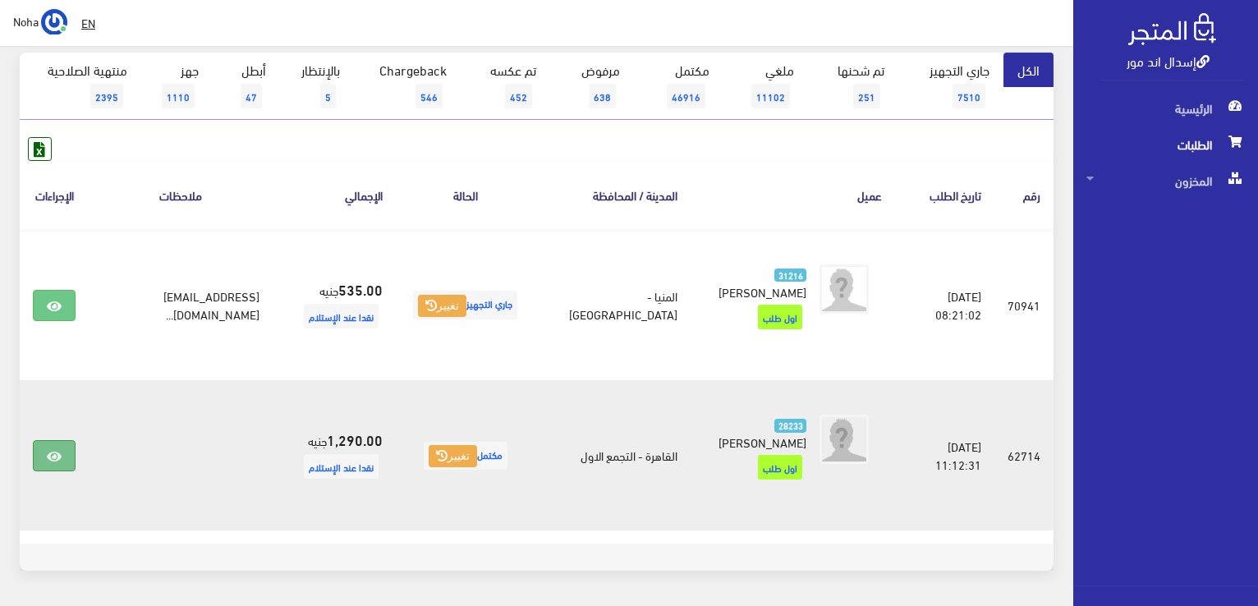
click at [43, 440] on link at bounding box center [54, 455] width 43 height 31
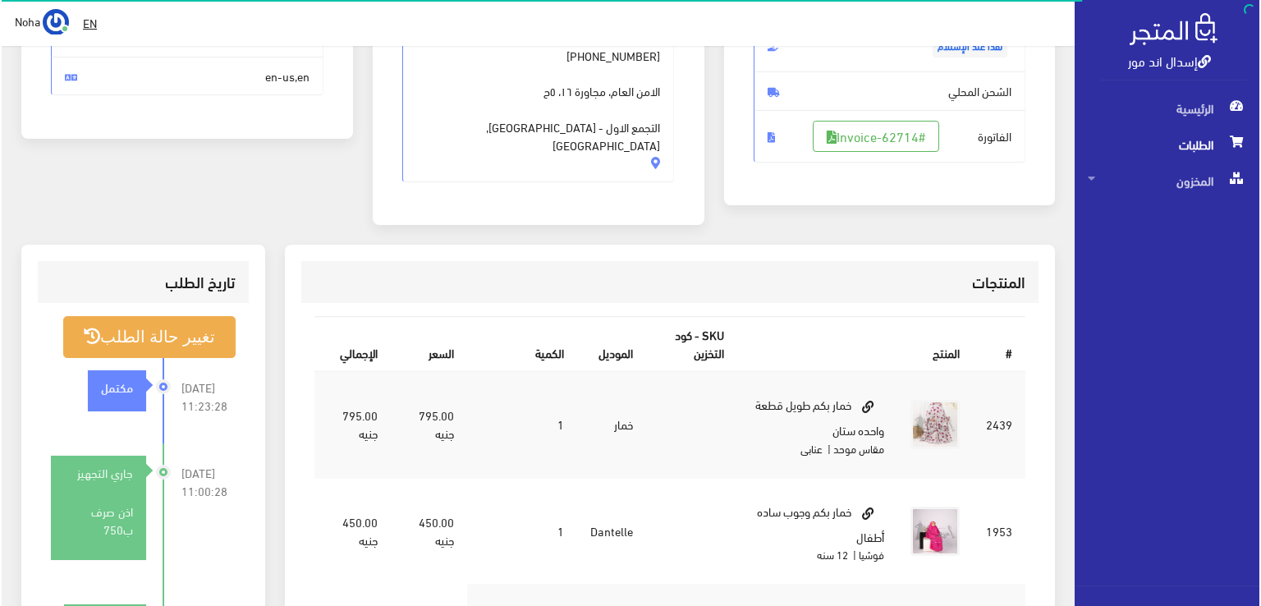
scroll to position [328, 0]
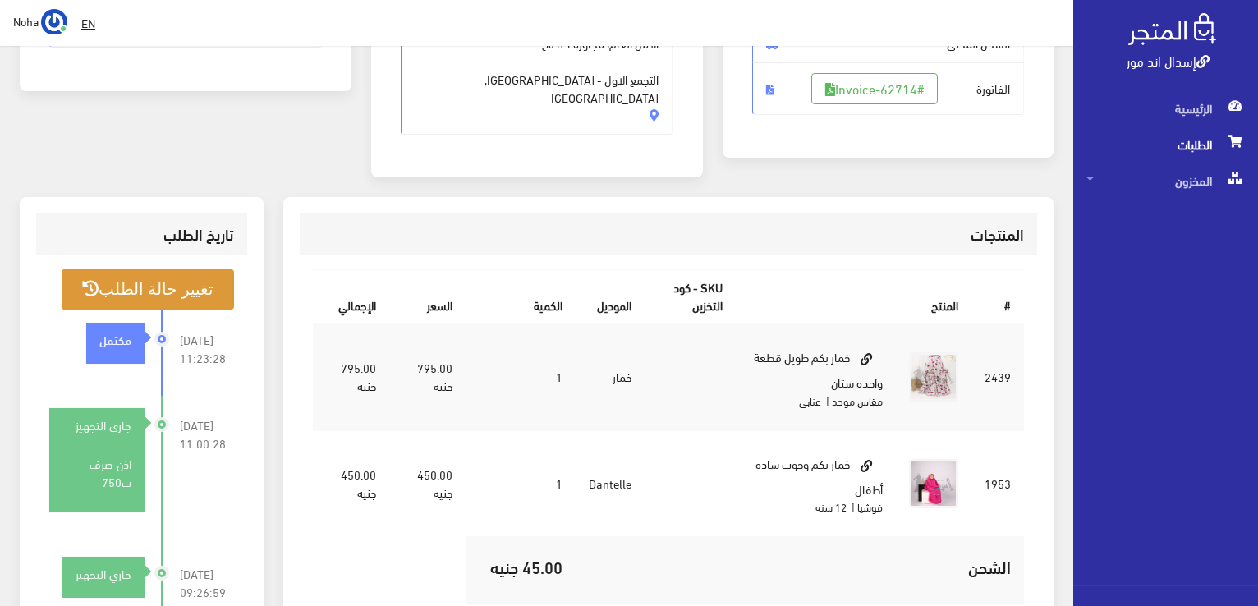
click at [188, 269] on button "تغيير حالة الطلب" at bounding box center [148, 290] width 172 height 42
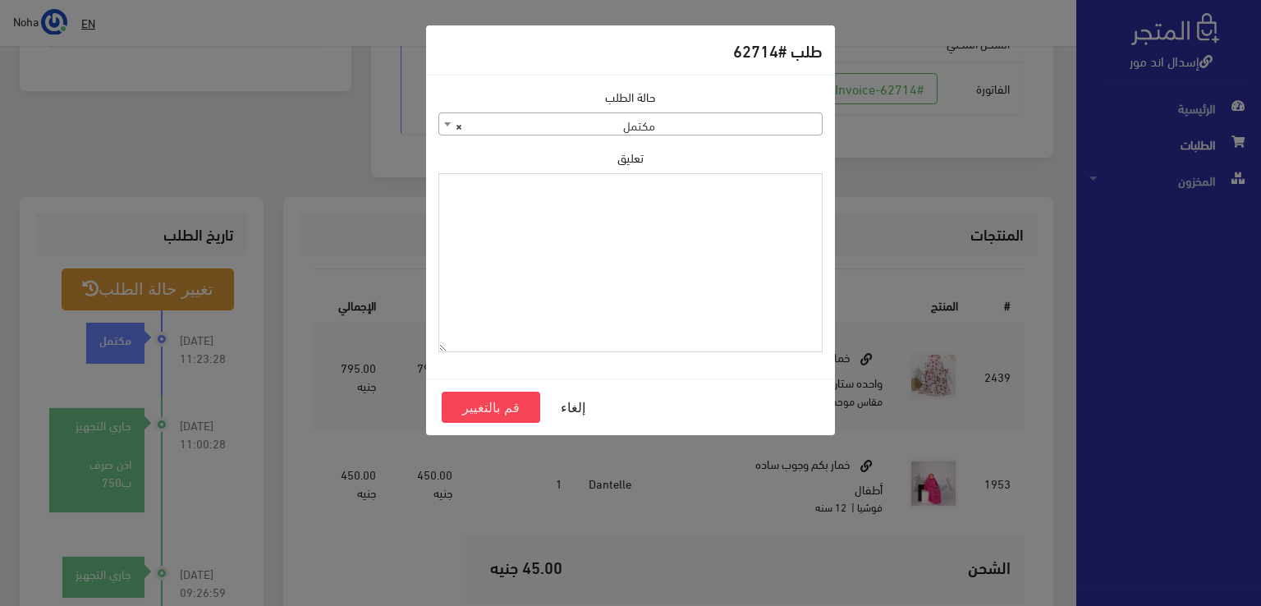
drag, startPoint x: 714, startPoint y: 217, endPoint x: 703, endPoint y: 209, distance: 14.1
click at [713, 214] on textarea "تعليق" at bounding box center [630, 263] width 384 height 180
type textarea "الخمار وصل"
click at [493, 410] on button "قم بالتغيير" at bounding box center [491, 407] width 99 height 31
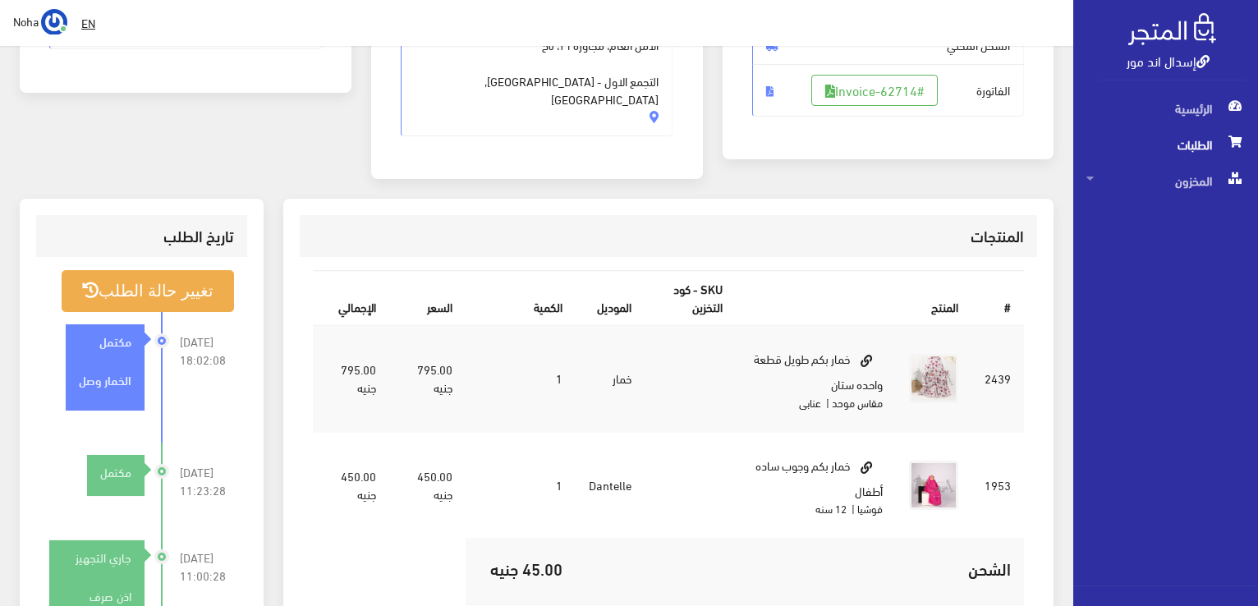
scroll to position [328, 0]
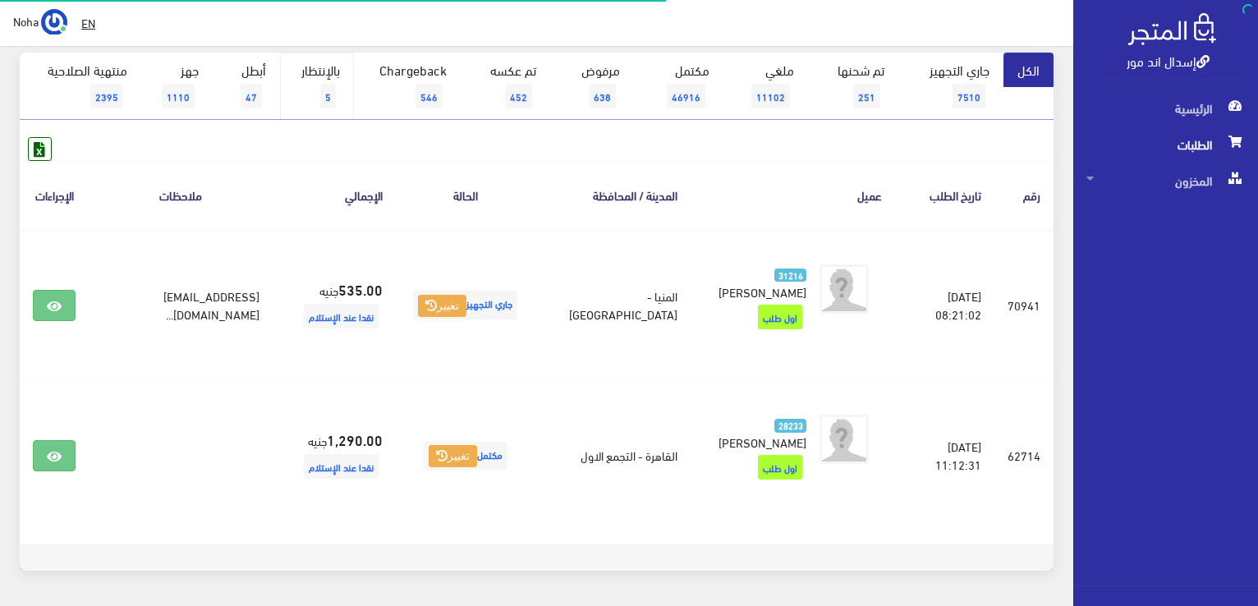
scroll to position [164, 0]
click at [328, 63] on link "بالإنتظار 5" at bounding box center [317, 86] width 74 height 67
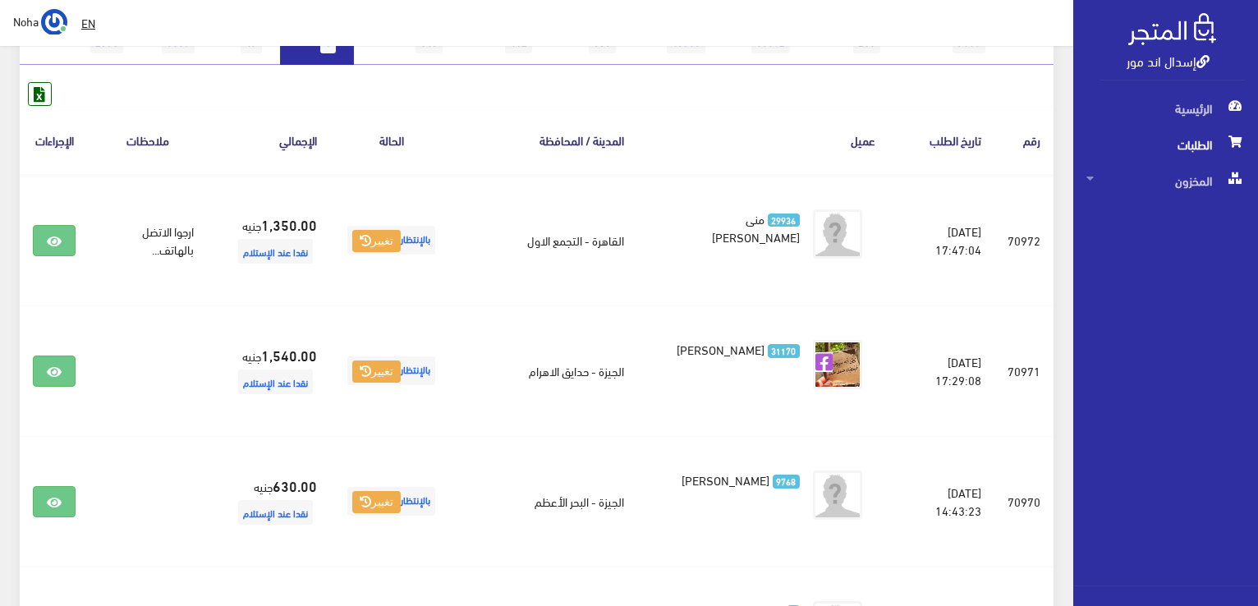
scroll to position [246, 0]
